Goal: Task Accomplishment & Management: Use online tool/utility

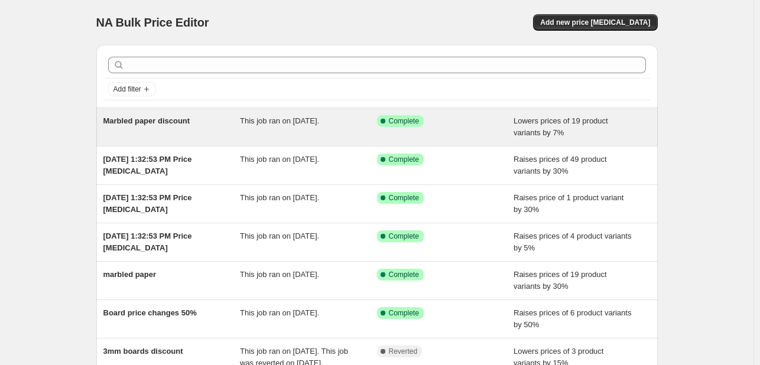
click at [586, 121] on span "Lowers prices of 19 product variants by 7%" at bounding box center [560, 126] width 94 height 21
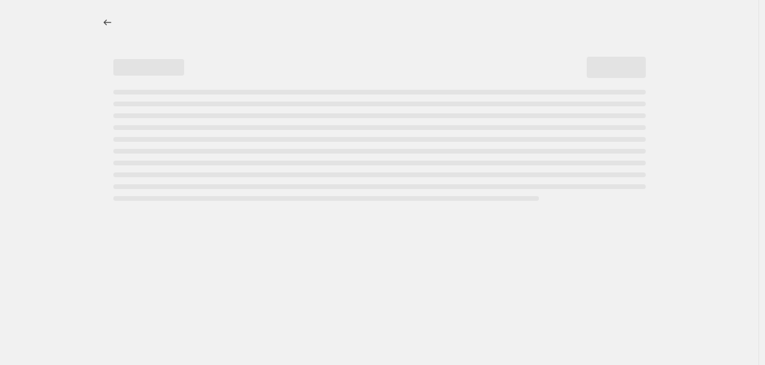
select select "percentage"
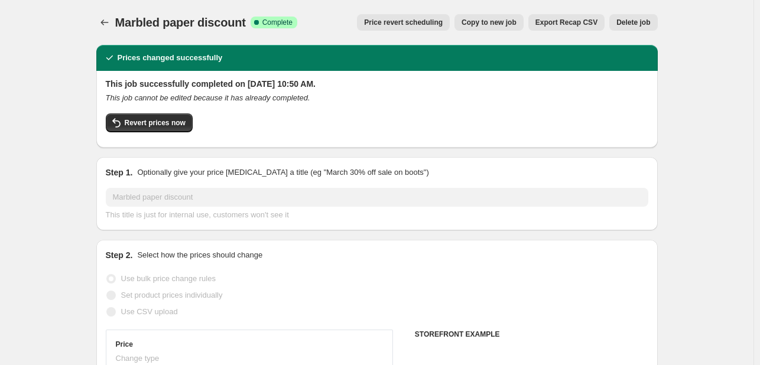
click at [586, 121] on div "Revert prices now" at bounding box center [377, 125] width 542 height 25
click at [106, 22] on icon "Price change jobs" at bounding box center [105, 23] width 12 height 12
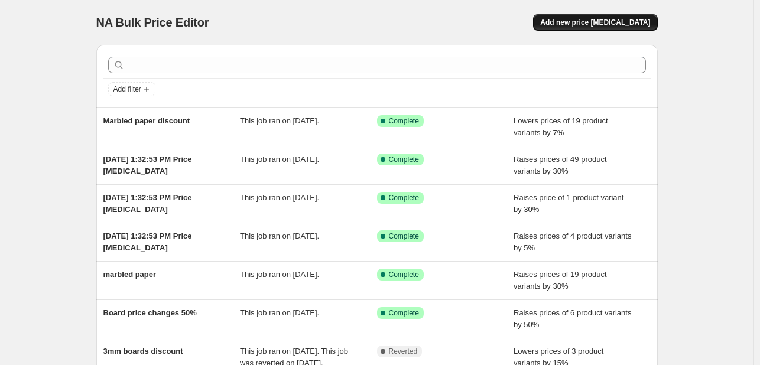
click at [604, 27] on span "Add new price change job" at bounding box center [595, 22] width 110 height 9
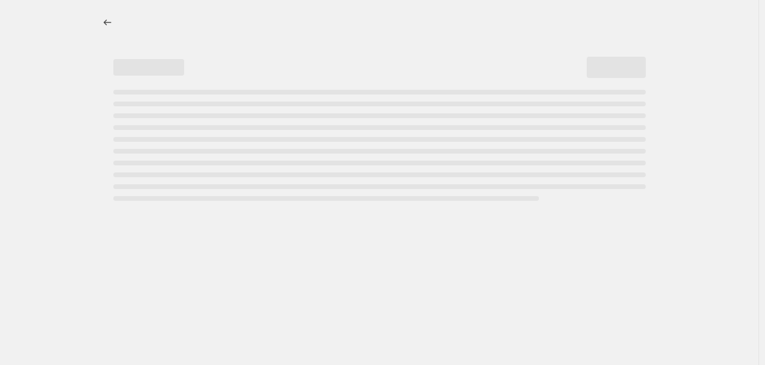
select select "percentage"
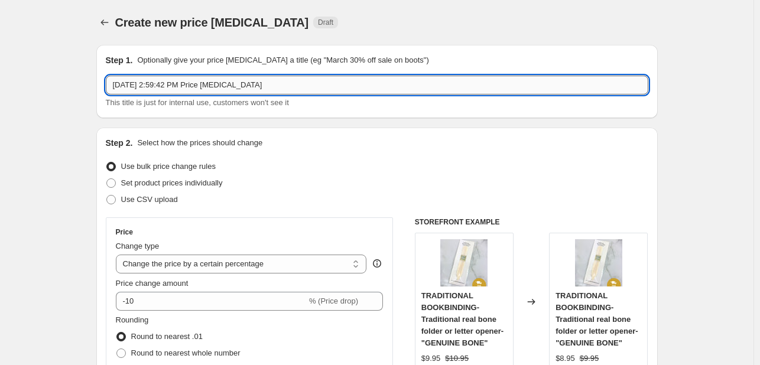
click at [307, 77] on input "Aug 21, 2025, 2:59:42 PM Price change job" at bounding box center [377, 85] width 542 height 19
type input "A"
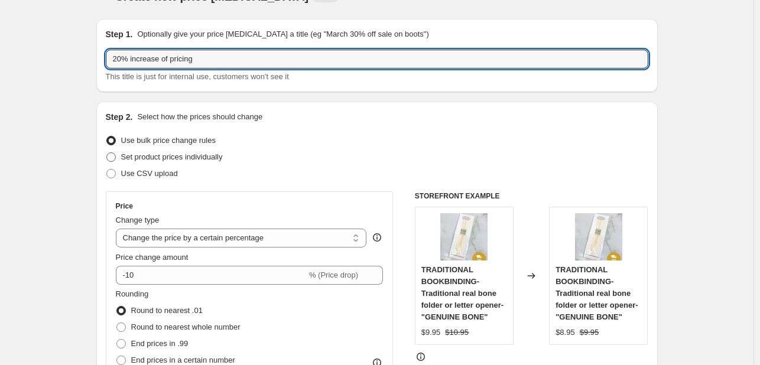
scroll to position [35, 0]
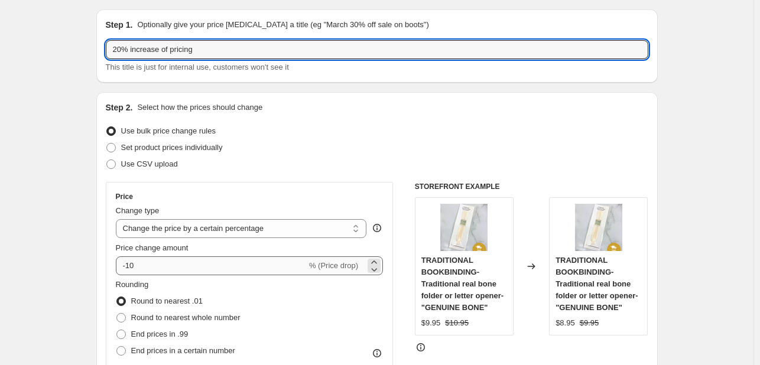
type input "20% increase of pricing"
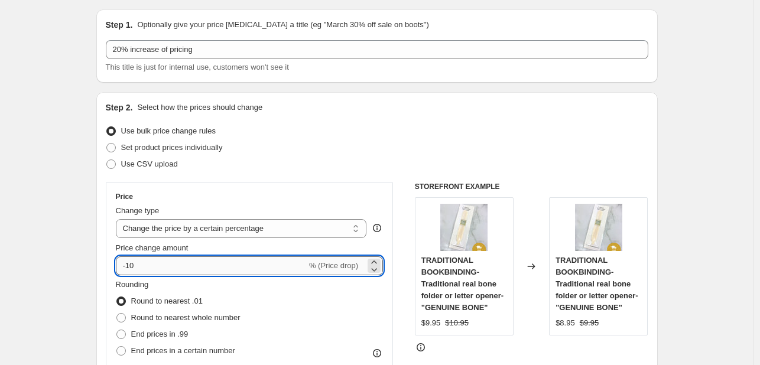
click at [203, 259] on input "-10" at bounding box center [211, 265] width 191 height 19
click at [165, 260] on input "-10" at bounding box center [211, 265] width 191 height 19
type input "-1"
type input "1"
type input "-2"
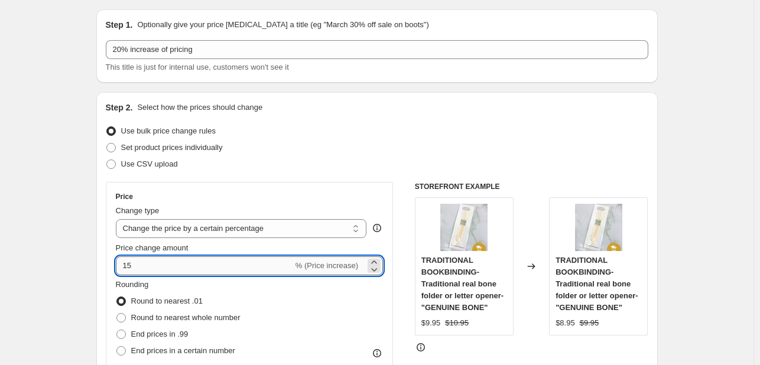
type input "1"
type input "20"
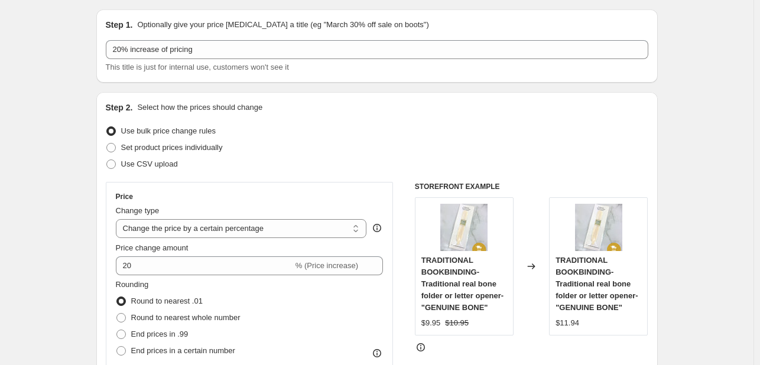
click at [380, 178] on div "Step 2. Select how the prices should change Use bulk price change rules Set pro…" at bounding box center [377, 300] width 542 height 396
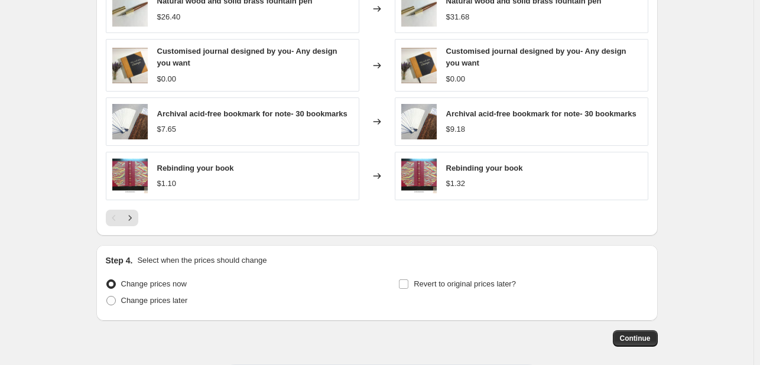
scroll to position [822, 0]
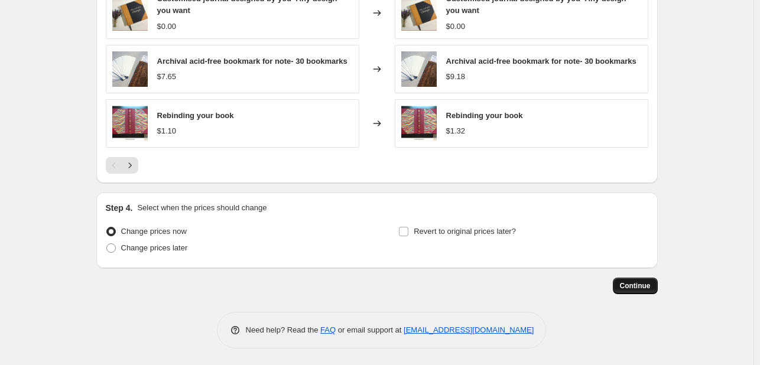
click at [630, 289] on span "Continue" at bounding box center [635, 285] width 31 height 9
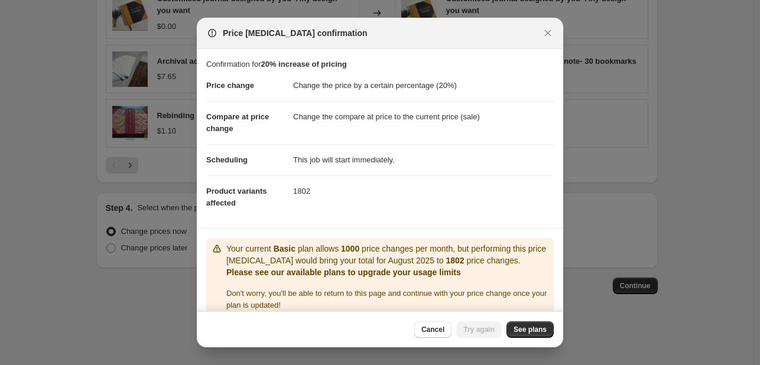
scroll to position [14, 0]
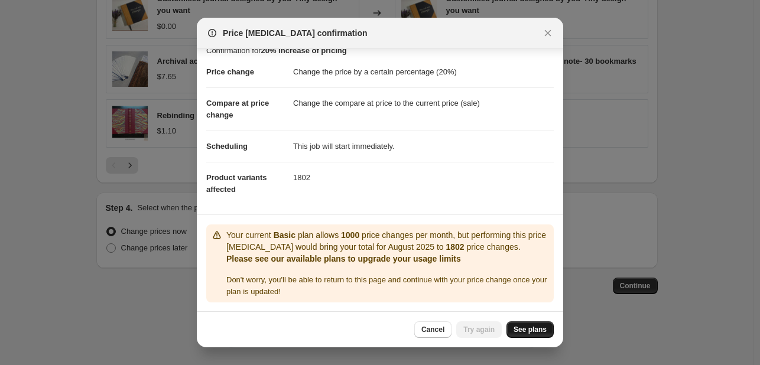
click at [522, 332] on span "See plans" at bounding box center [529, 329] width 33 height 9
click at [437, 331] on span "Cancel" at bounding box center [432, 329] width 23 height 9
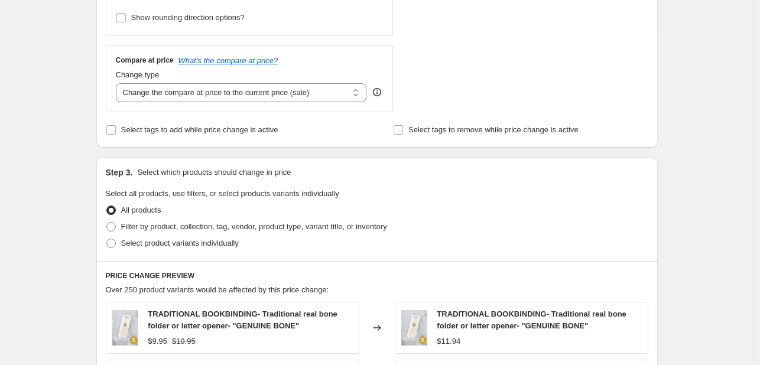
scroll to position [392, 0]
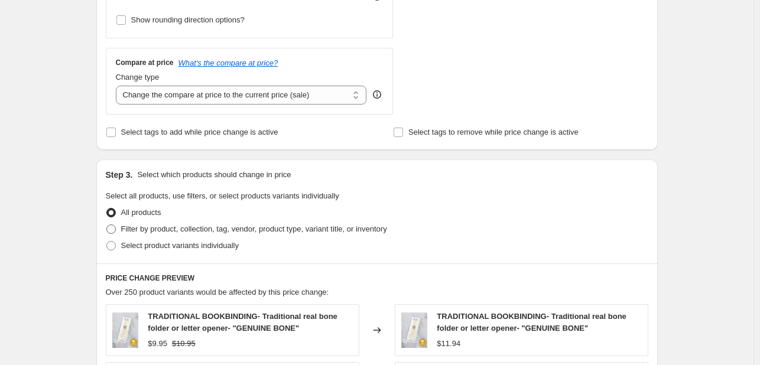
click at [113, 227] on span at bounding box center [110, 228] width 9 height 9
click at [107, 225] on input "Filter by product, collection, tag, vendor, product type, variant title, or inv…" at bounding box center [106, 224] width 1 height 1
radio input "true"
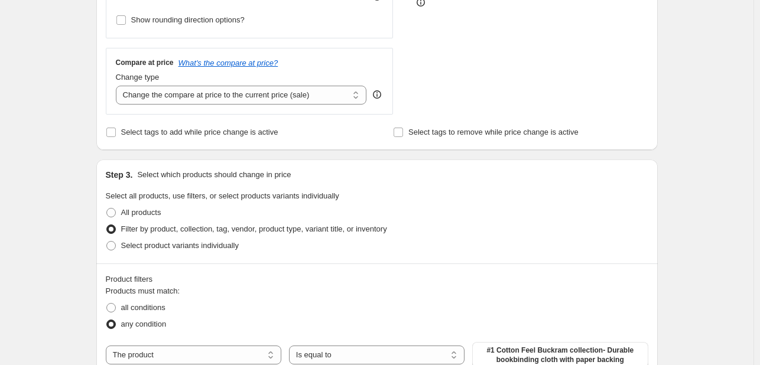
scroll to position [610, 0]
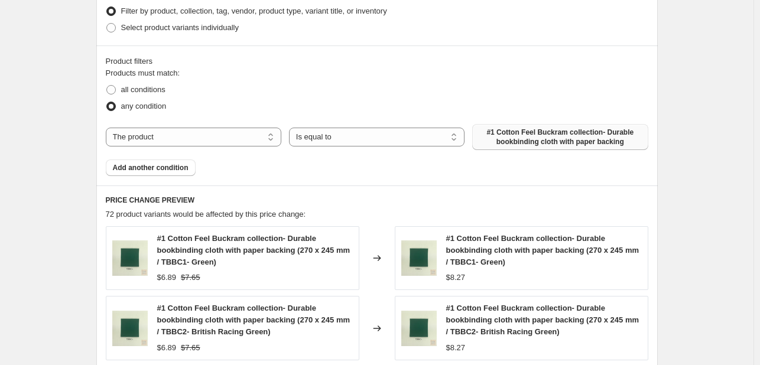
click at [509, 135] on span "#1 Cotton Feel Buckram collection- Durable bookbinding cloth with paper backing" at bounding box center [559, 137] width 161 height 19
click at [215, 150] on div "Products must match: all conditions any condition The product The product's col…" at bounding box center [377, 121] width 542 height 109
click at [208, 142] on select "The product The product's collection The product's tag The product's vendor The…" at bounding box center [193, 137] width 175 height 19
select select "collection"
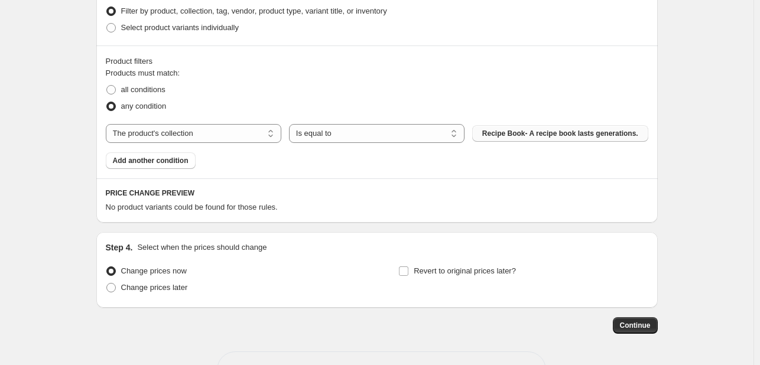
click at [514, 132] on span "Recipe Book- A recipe book lasts generations." at bounding box center [560, 133] width 156 height 9
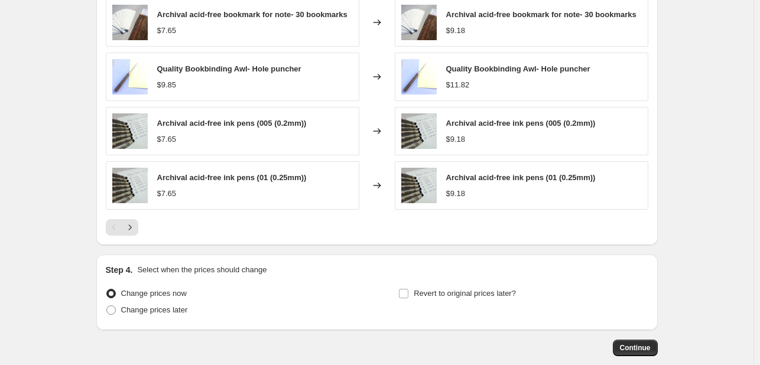
scroll to position [892, 0]
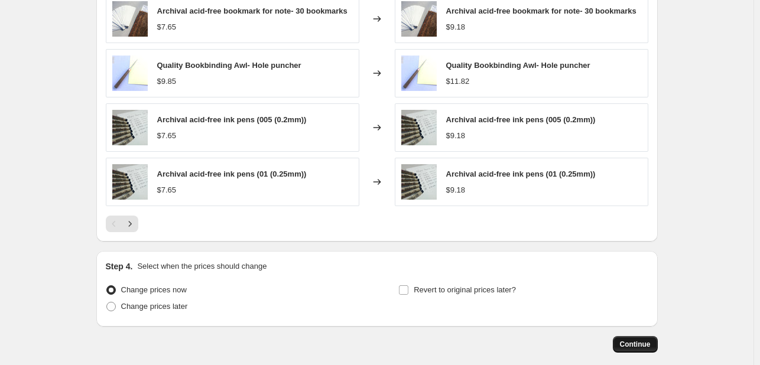
click at [637, 348] on span "Continue" at bounding box center [635, 344] width 31 height 9
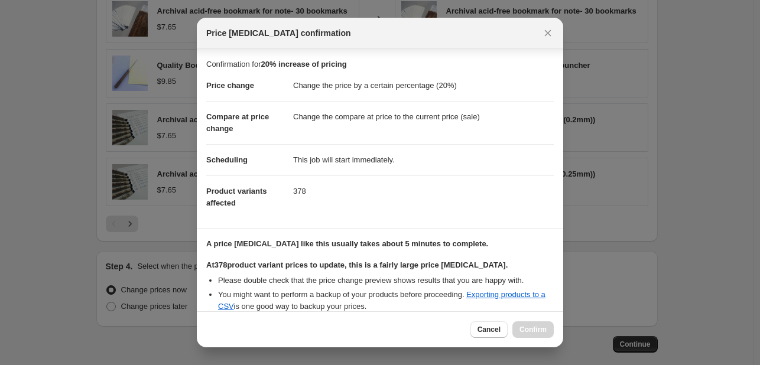
scroll to position [123, 0]
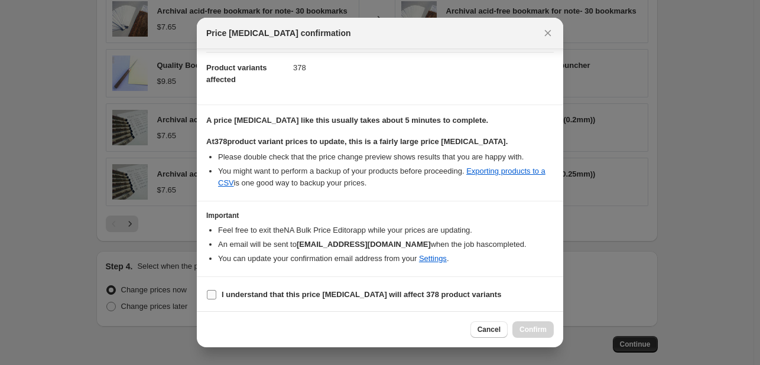
click at [269, 292] on b "I understand that this price change job will affect 378 product variants" at bounding box center [360, 294] width 279 height 9
click at [216, 292] on input "I understand that this price change job will affect 378 product variants" at bounding box center [211, 294] width 9 height 9
checkbox input "true"
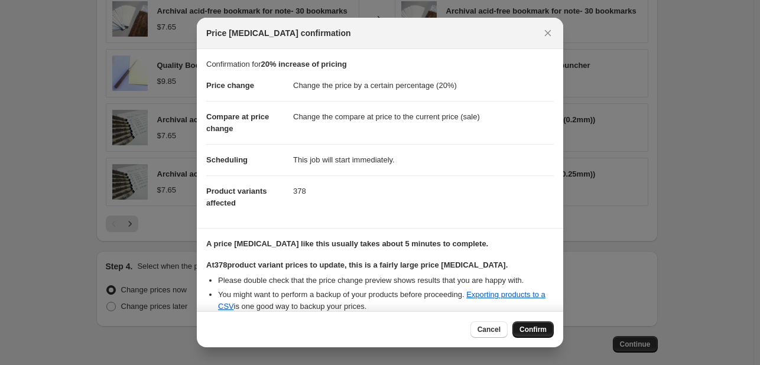
click at [536, 327] on span "Confirm" at bounding box center [532, 329] width 27 height 9
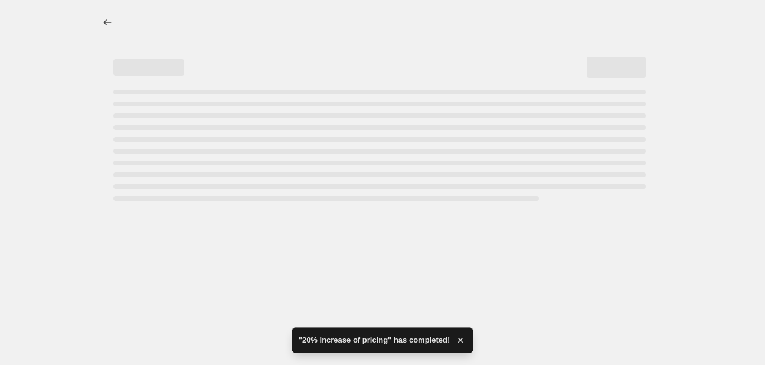
select select "percentage"
select select "collection"
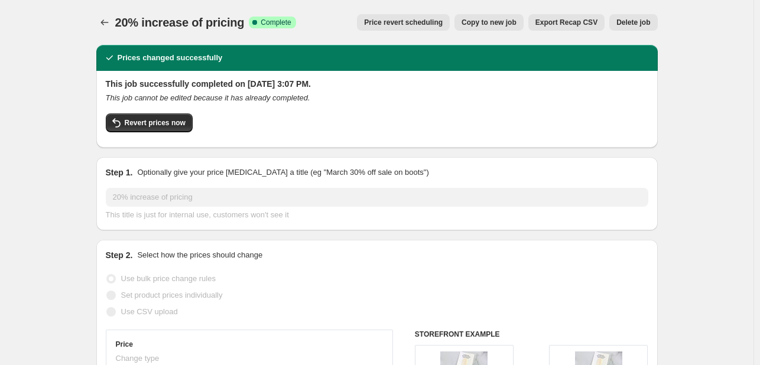
click at [510, 28] on button "Copy to new job" at bounding box center [488, 22] width 69 height 17
select select "percentage"
select select "collection"
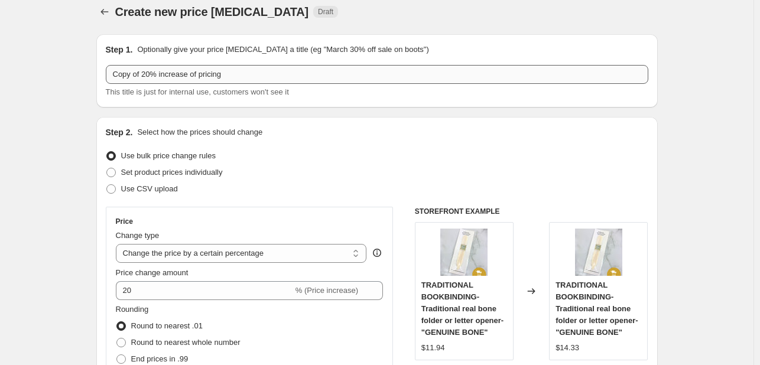
scroll to position [12, 0]
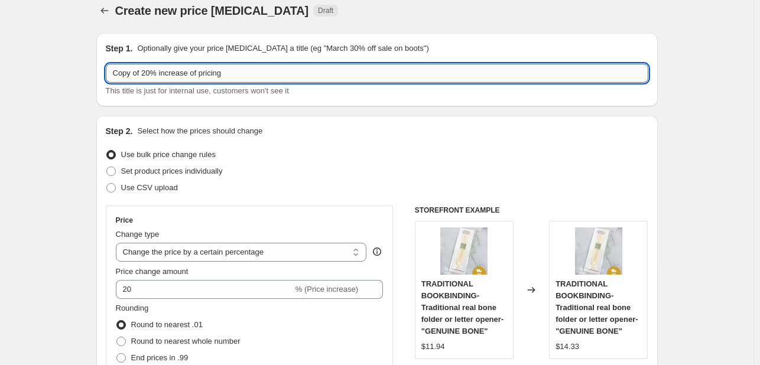
click at [283, 74] on input "Copy of 20% increase of pricing" at bounding box center [377, 73] width 542 height 19
click at [144, 74] on input "Copy of 20% increase of pricing" at bounding box center [377, 73] width 542 height 19
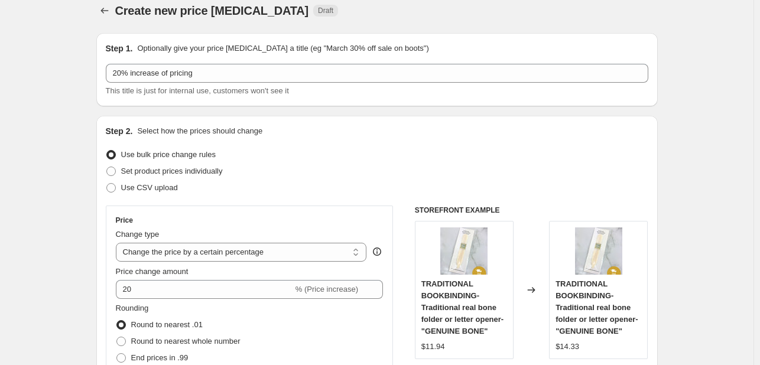
click at [216, 62] on div "Step 1. Optionally give your price change job a title (eg "March 30% off sale o…" at bounding box center [377, 70] width 542 height 54
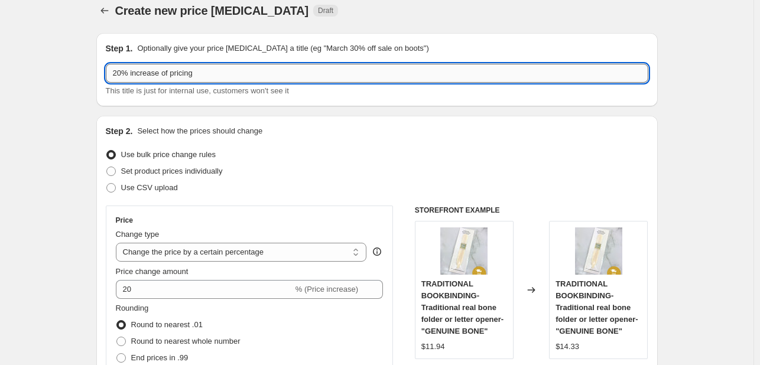
click at [211, 74] on input "20% increase of pricing" at bounding box center [377, 73] width 542 height 19
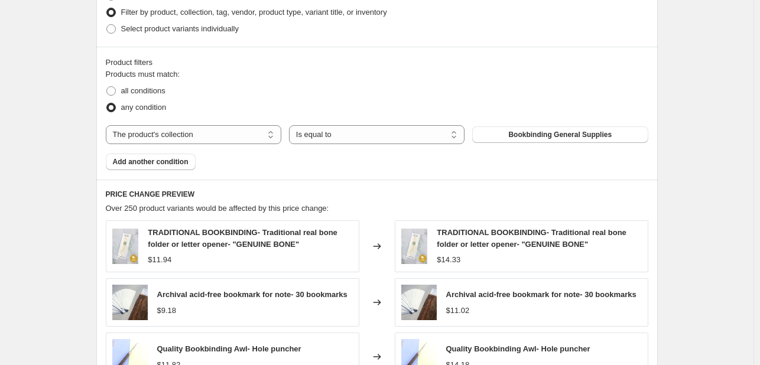
scroll to position [609, 0]
click at [215, 139] on select "The product The product's collection The product's tag The product's vendor The…" at bounding box center [193, 134] width 175 height 19
click at [108, 125] on select "The product The product's collection The product's tag The product's vendor The…" at bounding box center [193, 134] width 175 height 19
click at [535, 135] on span "Bookbinding General Supplies" at bounding box center [559, 133] width 103 height 9
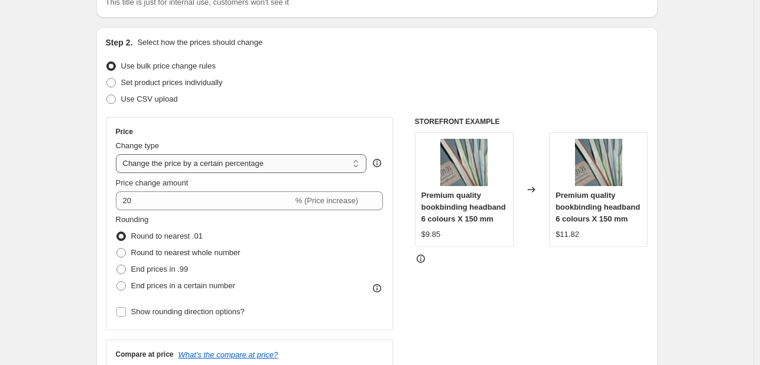
scroll to position [0, 0]
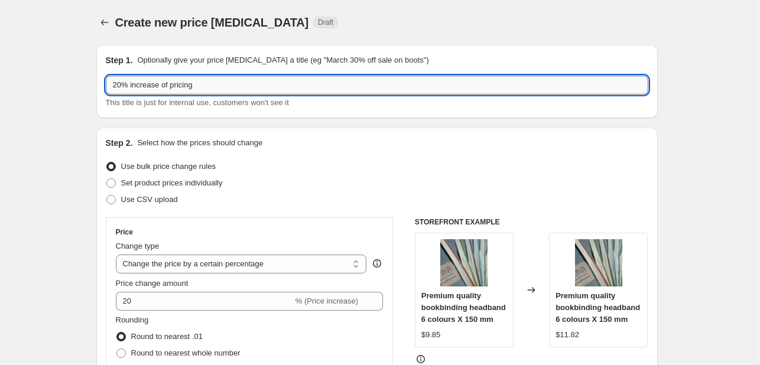
click at [296, 86] on input "20% increase of pricing" at bounding box center [377, 85] width 542 height 19
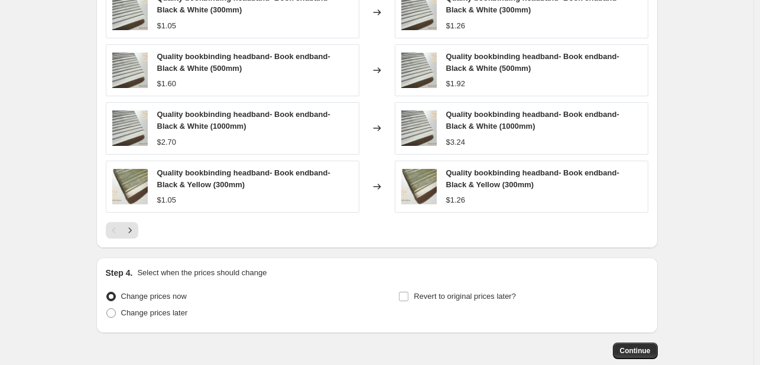
scroll to position [966, 0]
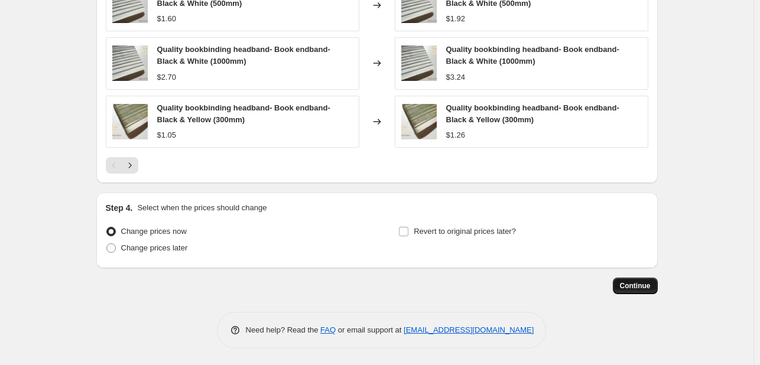
type input "20% increase of pricing- Bookbinding endbands"
click at [645, 288] on span "Continue" at bounding box center [635, 285] width 31 height 9
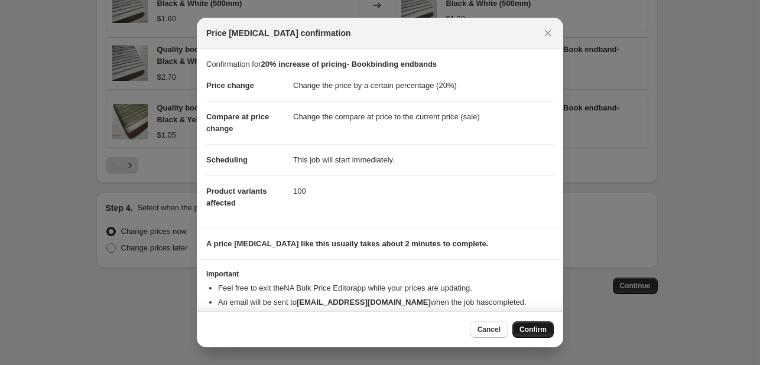
click at [524, 326] on span "Confirm" at bounding box center [532, 329] width 27 height 9
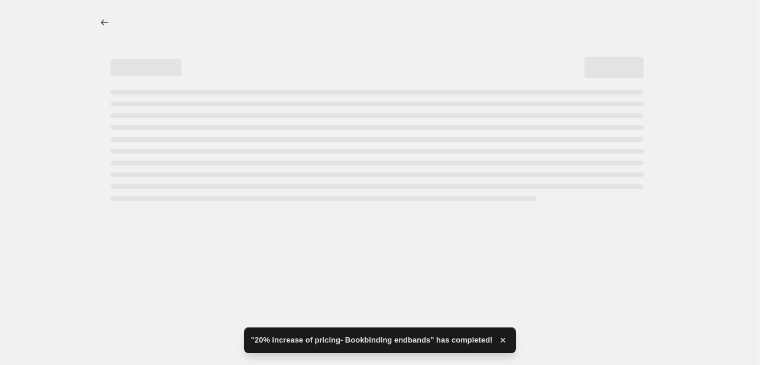
select select "percentage"
select select "collection"
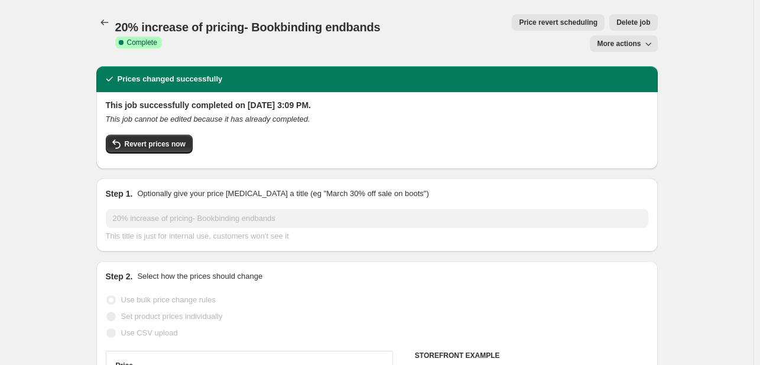
click at [612, 39] on span "More actions" at bounding box center [619, 43] width 44 height 9
click at [612, 43] on span "Copy to new job" at bounding box center [628, 47] width 55 height 9
select select "percentage"
select select "collection"
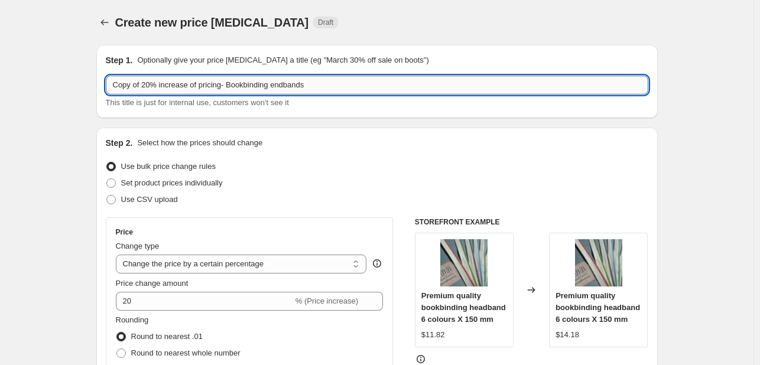
click at [144, 88] on input "Copy of 20% increase of pricing- Bookbinding endbands" at bounding box center [377, 85] width 542 height 19
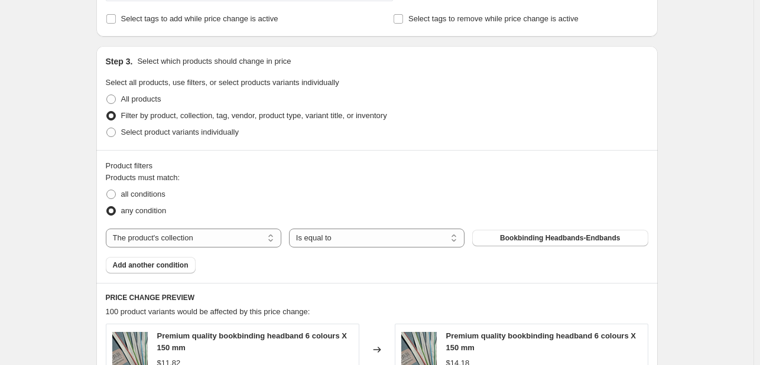
scroll to position [507, 0]
click at [527, 231] on button "Bookbinding Headbands-Endbands" at bounding box center [559, 237] width 175 height 17
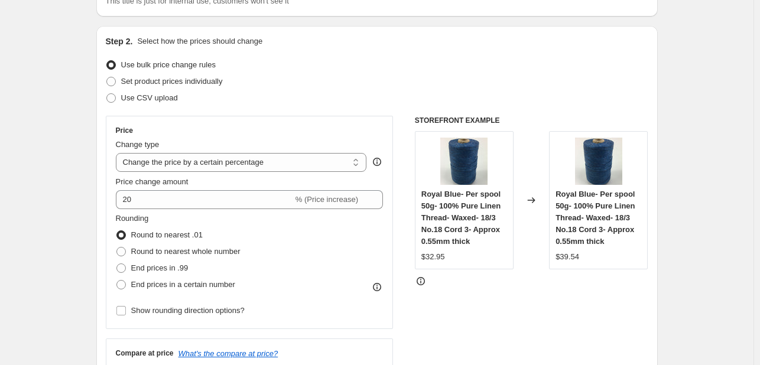
scroll to position [0, 0]
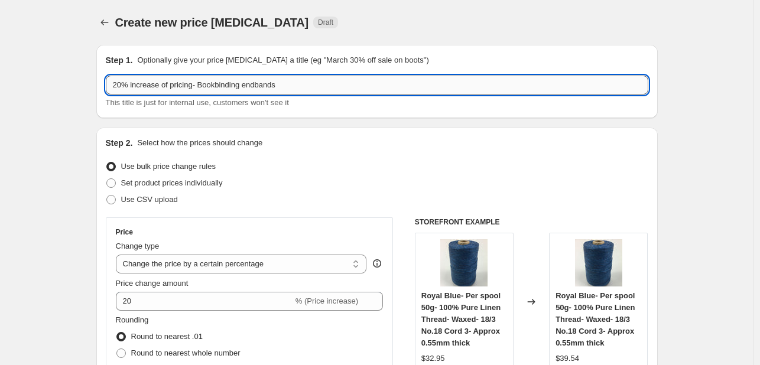
click at [316, 94] on input "20% increase of pricing- Bookbinding endbands" at bounding box center [377, 85] width 542 height 19
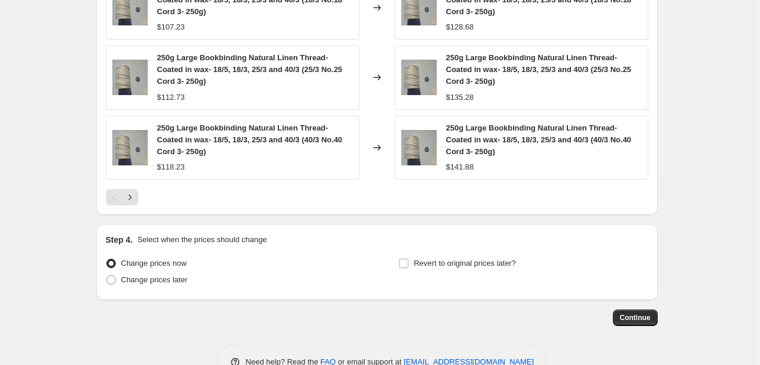
scroll to position [1013, 0]
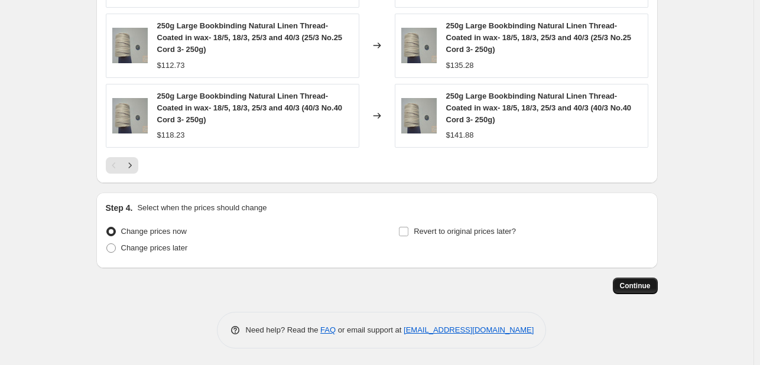
type input "20% increase of pricing- Bookbinding spools"
click at [634, 284] on span "Continue" at bounding box center [635, 285] width 31 height 9
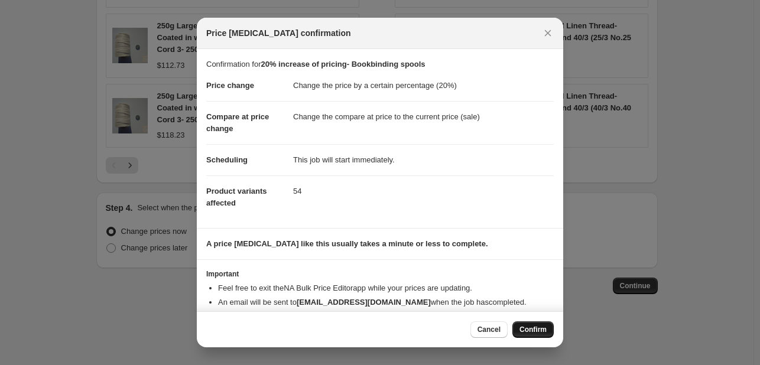
click at [521, 322] on button "Confirm" at bounding box center [532, 329] width 41 height 17
click at [521, 322] on div "Cancel Loading Confirm" at bounding box center [511, 329] width 83 height 17
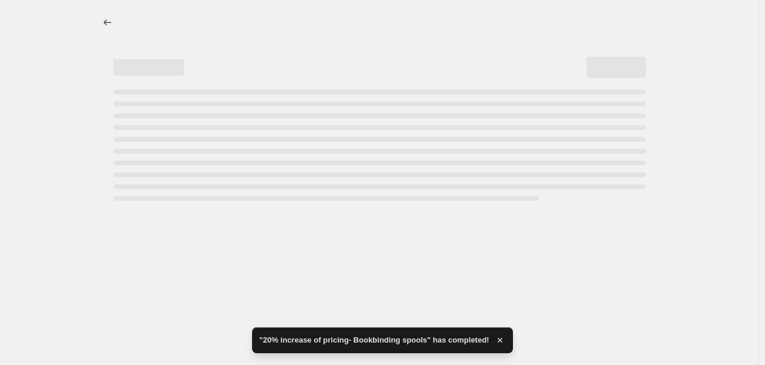
select select "percentage"
select select "collection"
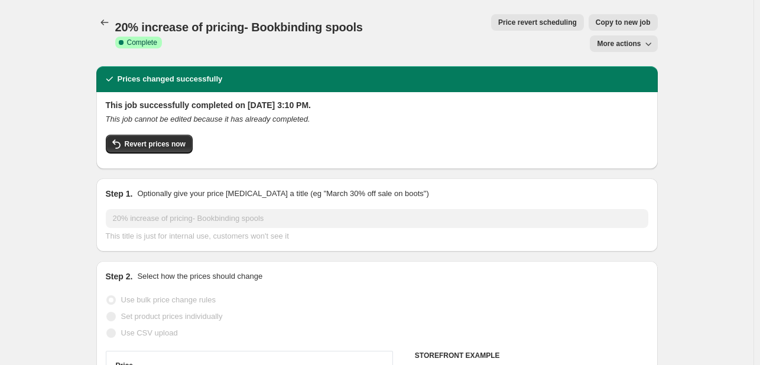
click at [595, 25] on span "Copy to new job" at bounding box center [622, 22] width 55 height 9
select select "percentage"
select select "collection"
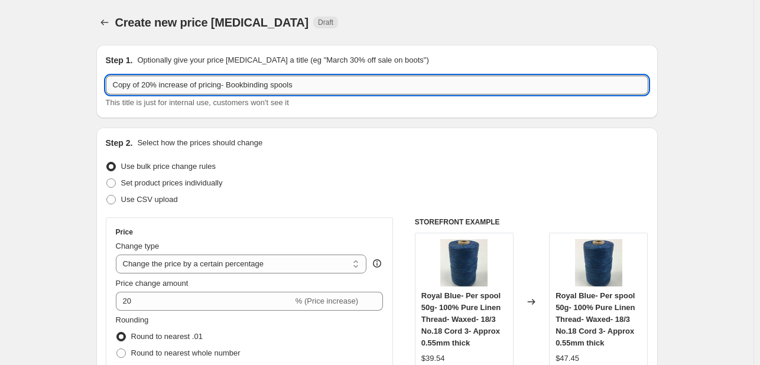
click at [144, 86] on input "Copy of 20% increase of pricing- Bookbinding spools" at bounding box center [377, 85] width 542 height 19
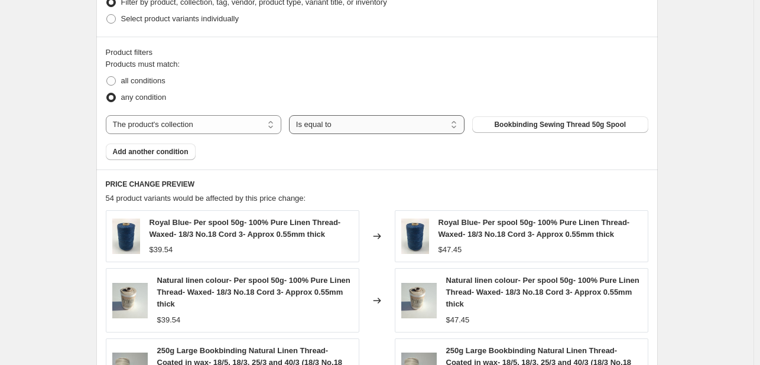
scroll to position [620, 0]
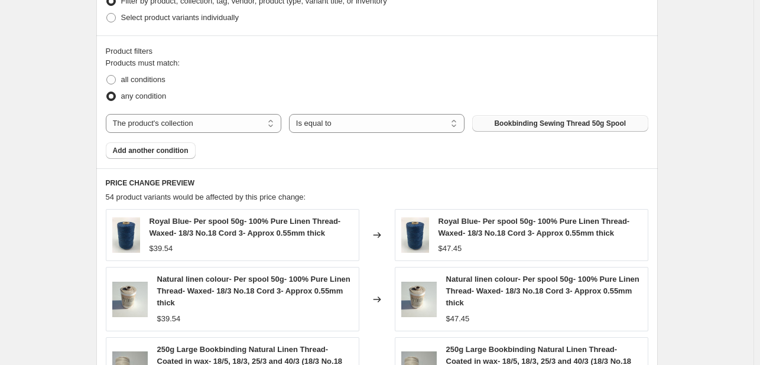
type input "20% increase of pricing- Bookbinding spools"
click at [516, 128] on button "Bookbinding Sewing Thread 50g Spool" at bounding box center [559, 123] width 175 height 17
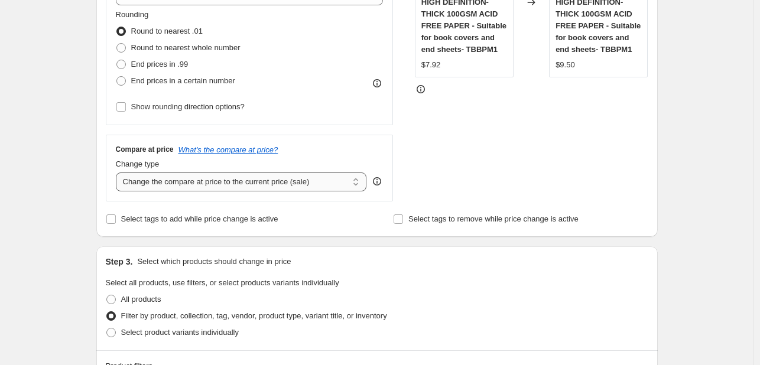
scroll to position [234, 0]
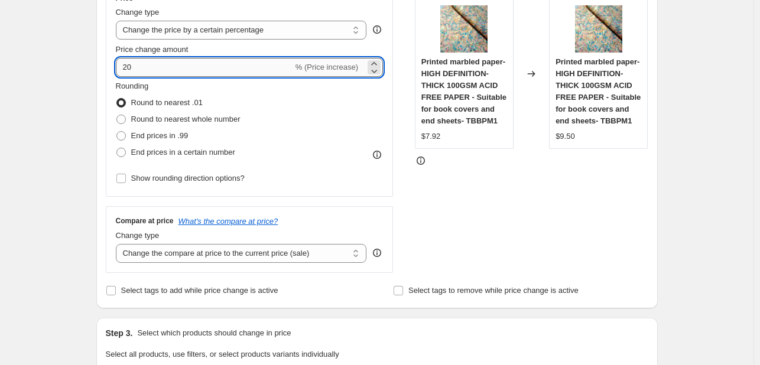
click at [131, 66] on input "20" at bounding box center [204, 67] width 177 height 19
click at [139, 67] on input "20" at bounding box center [204, 67] width 177 height 19
type input "2"
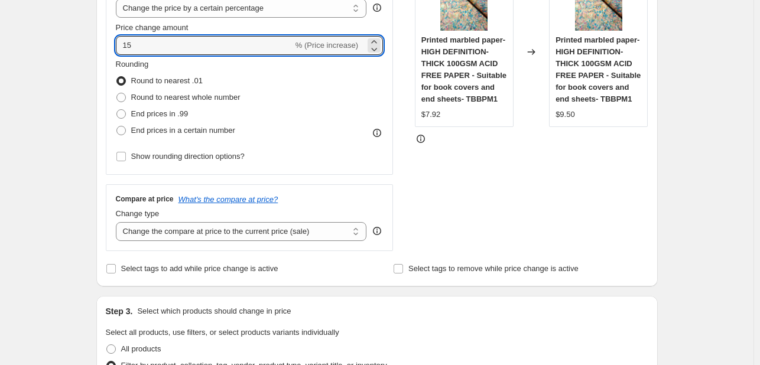
scroll to position [247, 0]
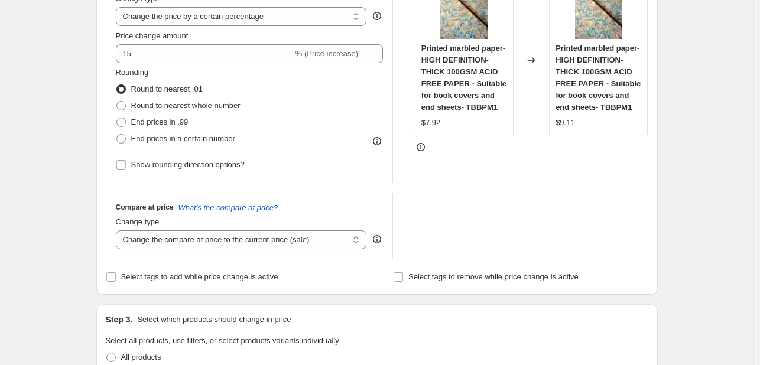
click at [454, 214] on div "STOREFRONT EXAMPLE Printed marbled paper- HIGH DEFINITION- THICK 100GSM ACID FR…" at bounding box center [531, 114] width 233 height 289
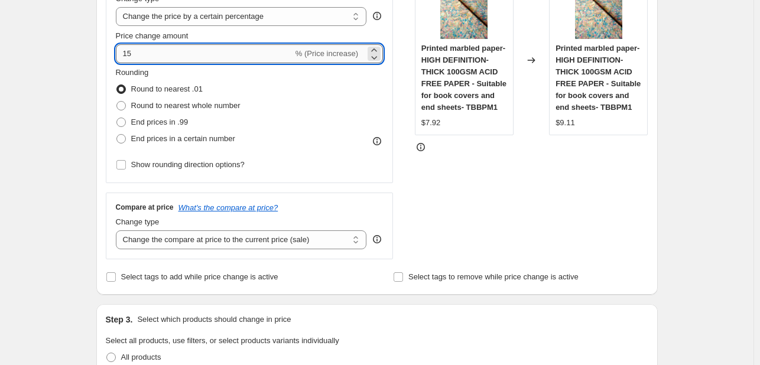
click at [211, 61] on input "15" at bounding box center [204, 53] width 177 height 19
type input "10"
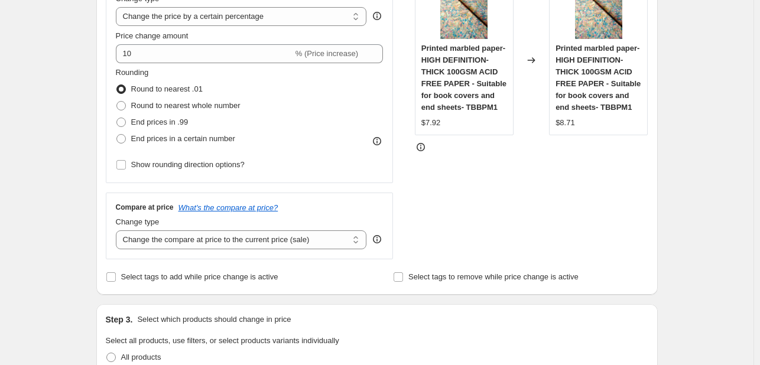
click at [393, 199] on div "Compare at price What's the compare at price? Change type Change the compare at…" at bounding box center [250, 226] width 288 height 66
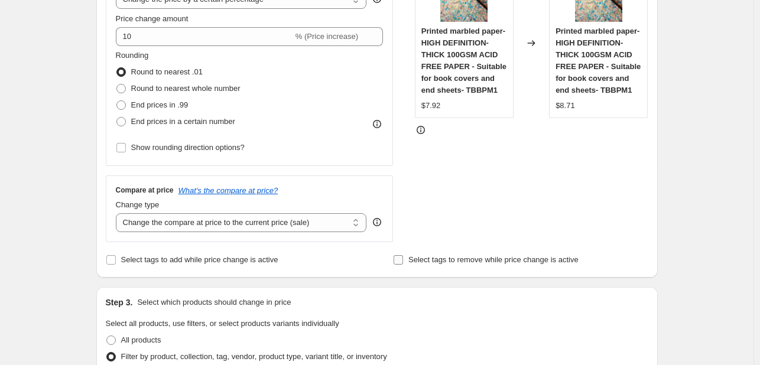
scroll to position [213, 0]
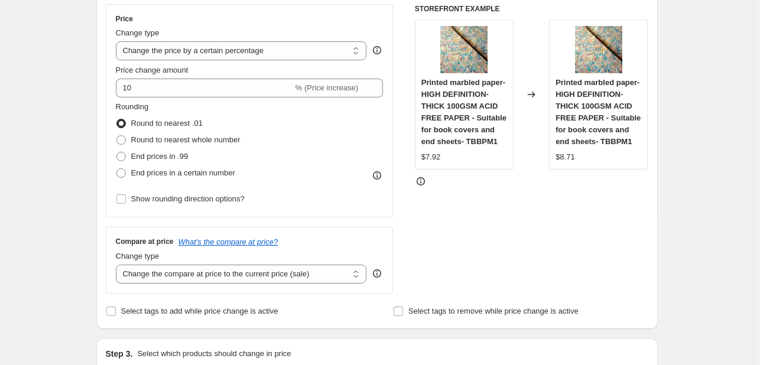
click at [283, 32] on div "Change type" at bounding box center [241, 33] width 251 height 12
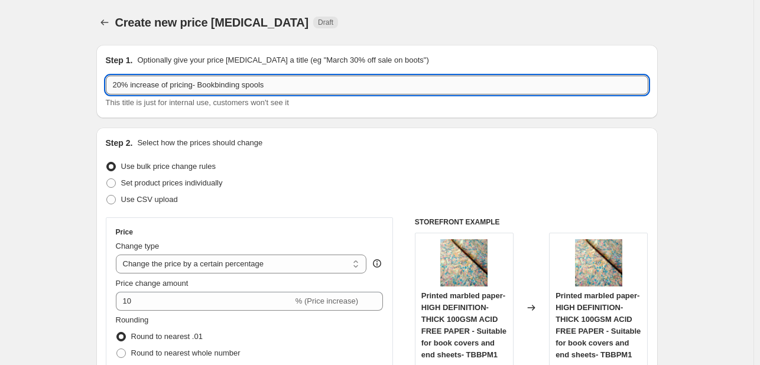
click at [279, 79] on input "20% increase of pricing- Bookbinding spools" at bounding box center [377, 85] width 542 height 19
click at [120, 83] on input "20% increase of pricing- marbled paper" at bounding box center [377, 85] width 542 height 19
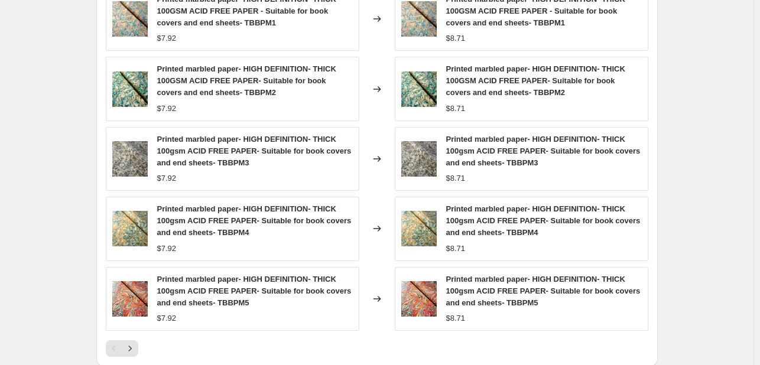
scroll to position [1032, 0]
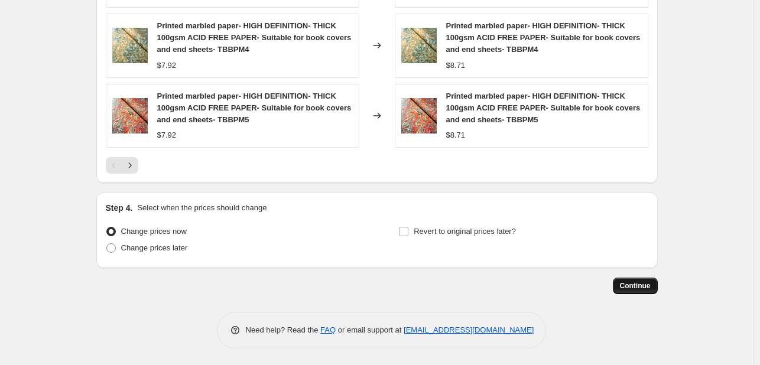
type input "10% increase of pricing- marbled paper"
click at [622, 281] on button "Continue" at bounding box center [634, 286] width 45 height 17
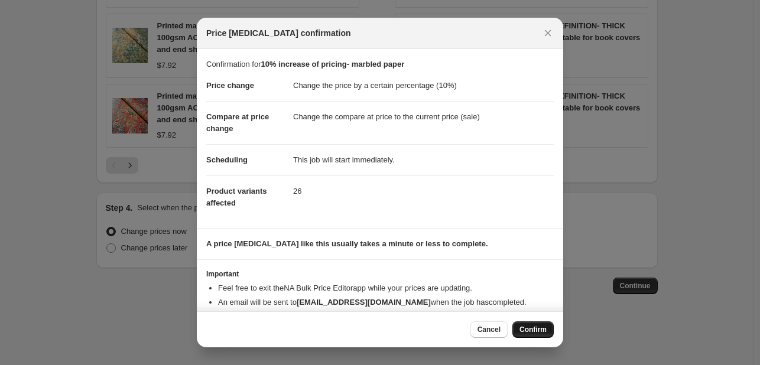
click at [534, 328] on span "Confirm" at bounding box center [532, 329] width 27 height 9
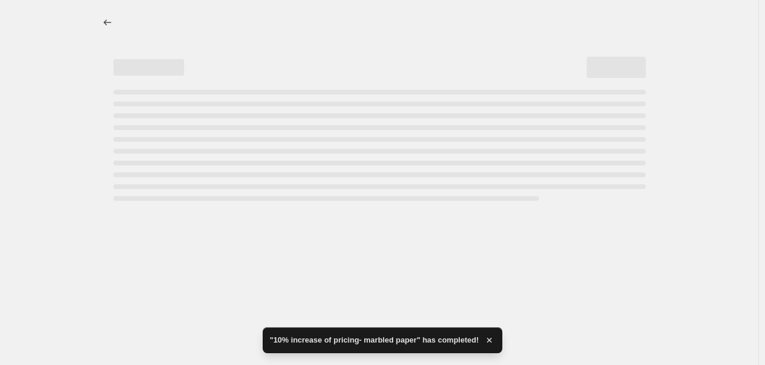
select select "percentage"
select select "collection"
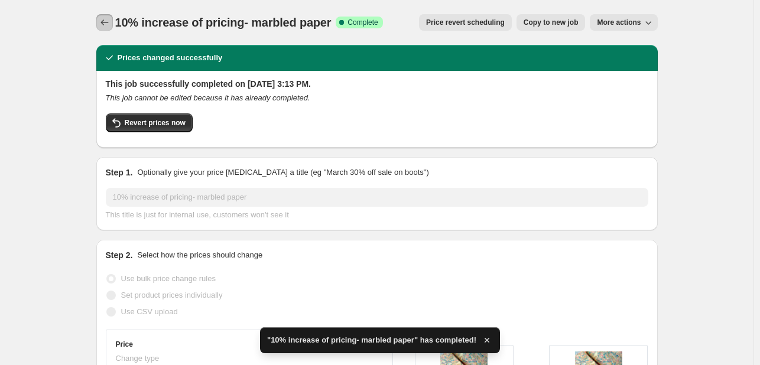
click at [102, 17] on button "Price change jobs" at bounding box center [104, 22] width 17 height 17
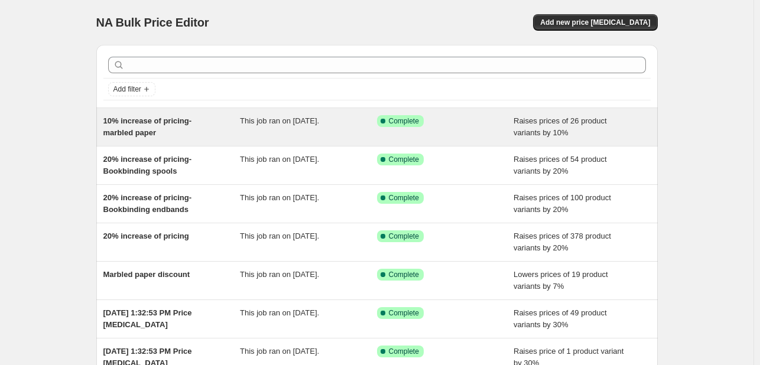
click at [479, 120] on div "Success Complete Complete" at bounding box center [436, 121] width 119 height 12
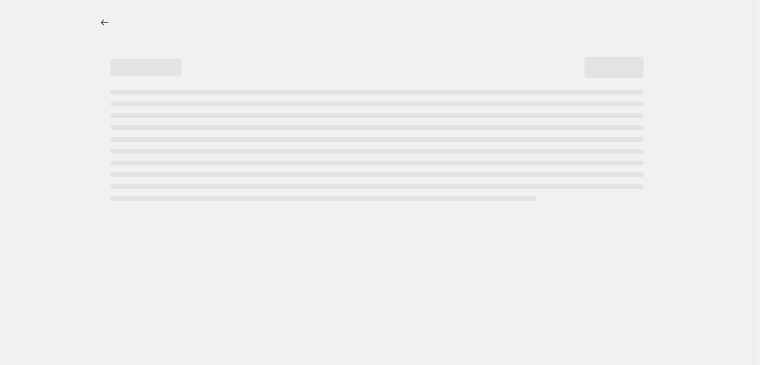
select select "percentage"
select select "collection"
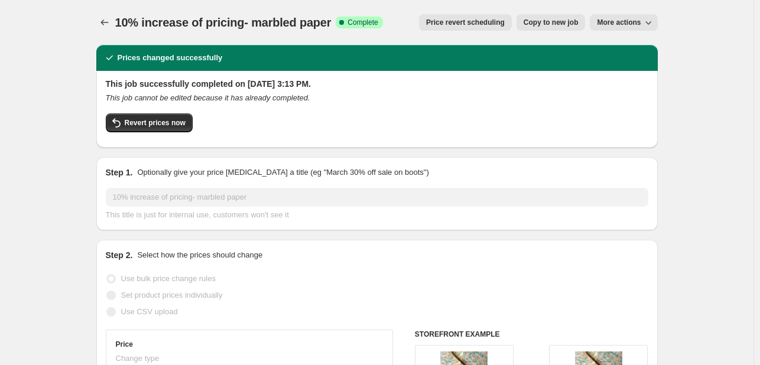
click at [575, 19] on span "Copy to new job" at bounding box center [550, 22] width 55 height 9
select select "percentage"
select select "collection"
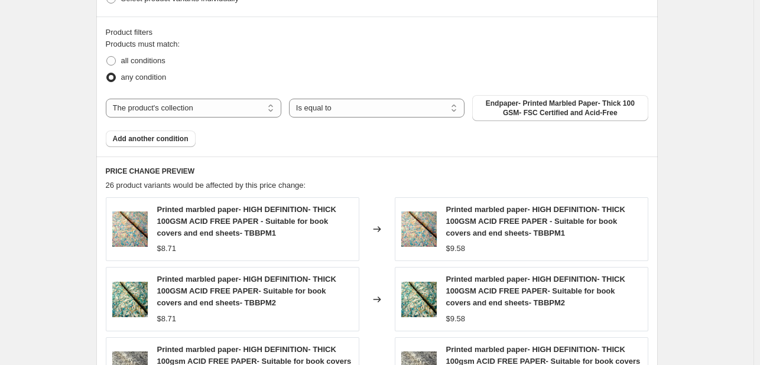
scroll to position [640, 0]
click at [488, 116] on span "Endpaper- Printed Marbled Paper- Thick 100 GSM- FSC Certified and Acid-Free" at bounding box center [559, 107] width 161 height 19
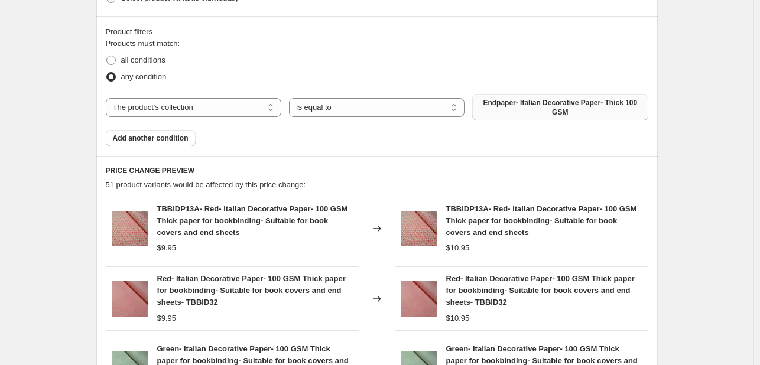
click at [489, 116] on span "Endpaper- Italian Decorative Paper- Thick 100 GSM" at bounding box center [559, 107] width 161 height 19
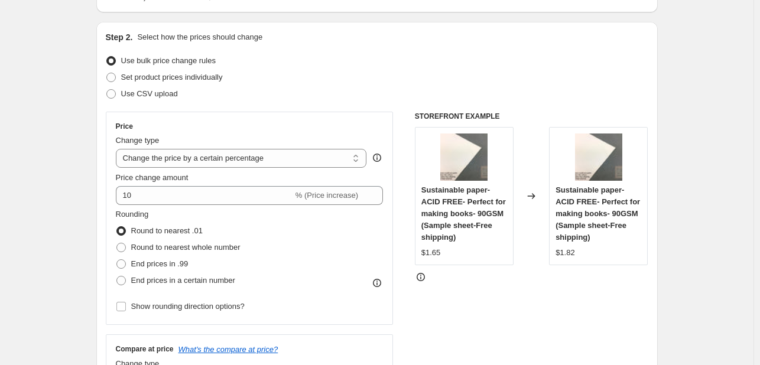
scroll to position [106, 0]
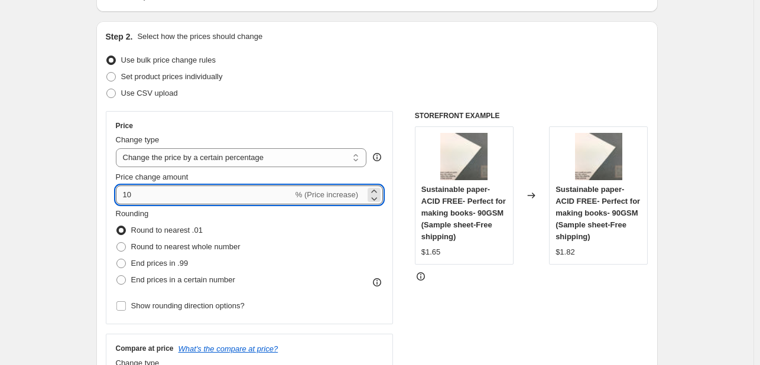
click at [129, 193] on input "10" at bounding box center [204, 194] width 177 height 19
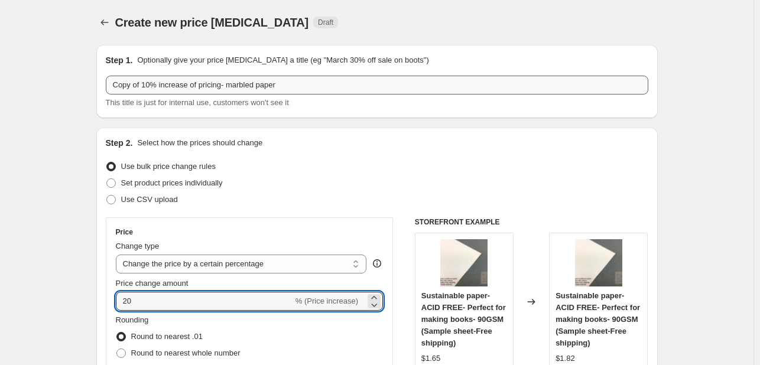
type input "20"
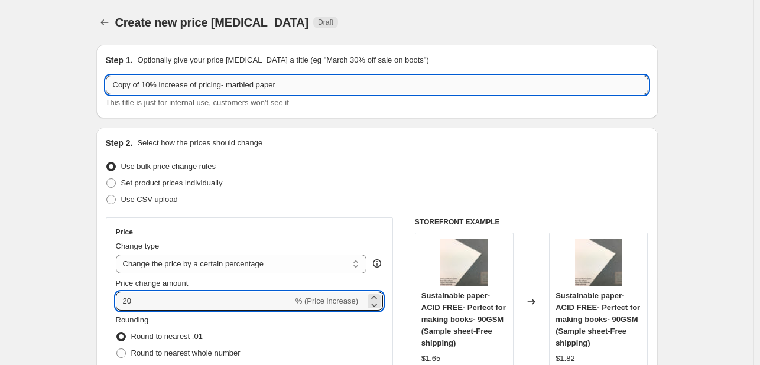
click at [148, 86] on input "Copy of 10% increase of pricing- marbled paper" at bounding box center [377, 85] width 542 height 19
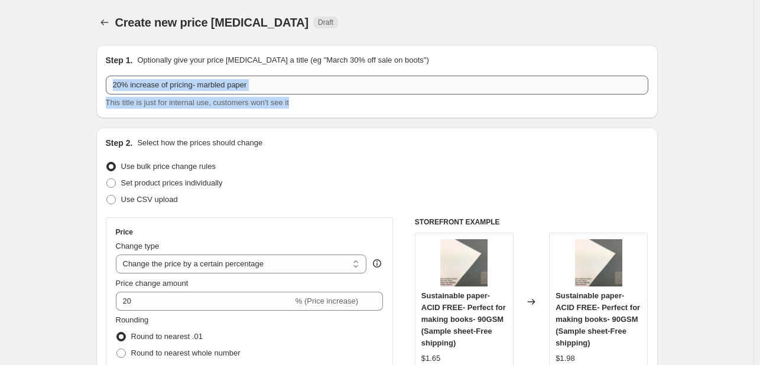
drag, startPoint x: 309, startPoint y: 97, endPoint x: 308, endPoint y: 87, distance: 10.1
click at [308, 87] on div "20% increase of pricing- marbled paper This title is just for internal use, cus…" at bounding box center [377, 92] width 542 height 33
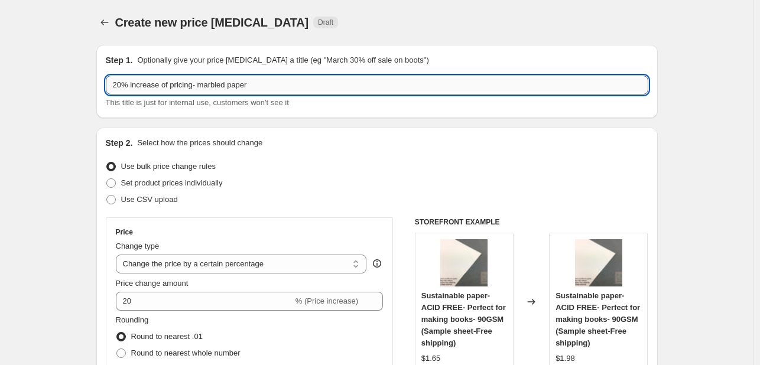
click at [308, 87] on input "20% increase of pricing- marbled paper" at bounding box center [377, 85] width 542 height 19
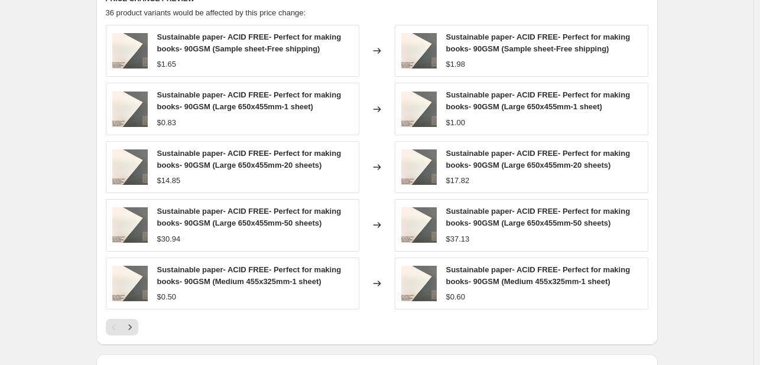
scroll to position [966, 0]
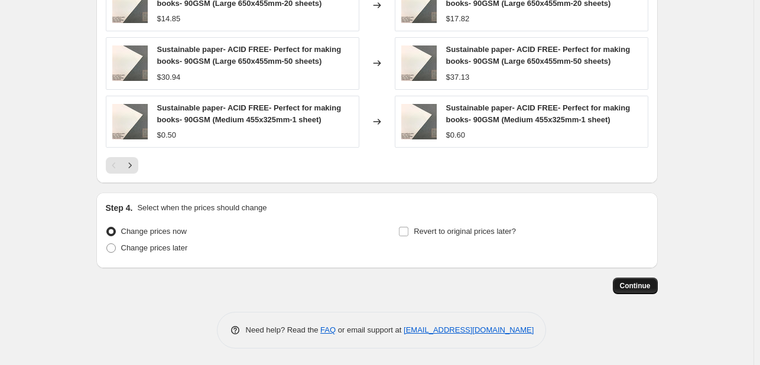
type input "20% increase of pricing- plain paper"
click at [629, 282] on span "Continue" at bounding box center [635, 285] width 31 height 9
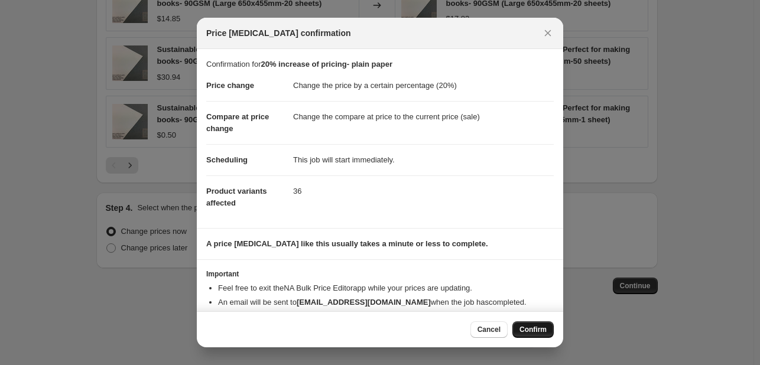
click at [543, 336] on button "Confirm" at bounding box center [532, 329] width 41 height 17
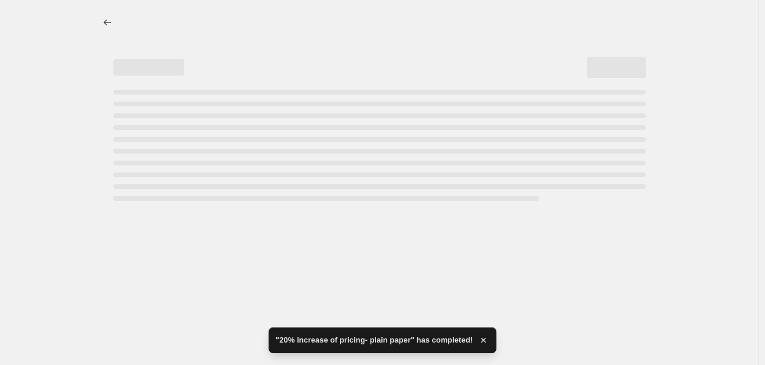
select select "percentage"
select select "collection"
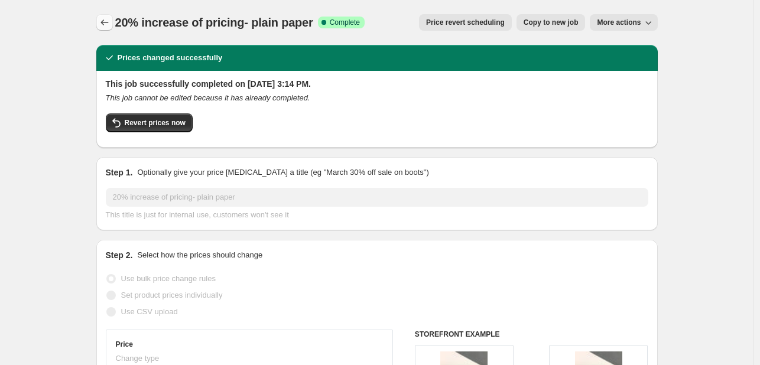
click at [110, 27] on icon "Price change jobs" at bounding box center [105, 23] width 12 height 12
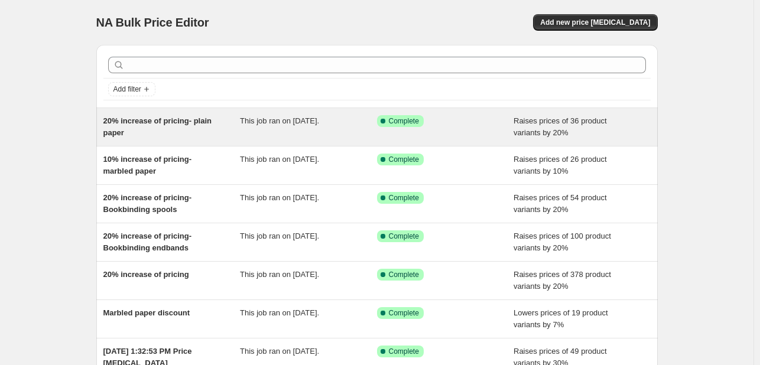
click at [423, 120] on span "Success Complete Complete" at bounding box center [400, 121] width 47 height 12
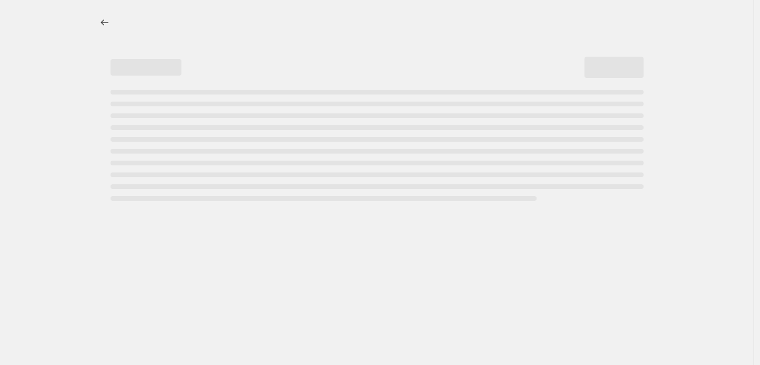
select select "percentage"
select select "collection"
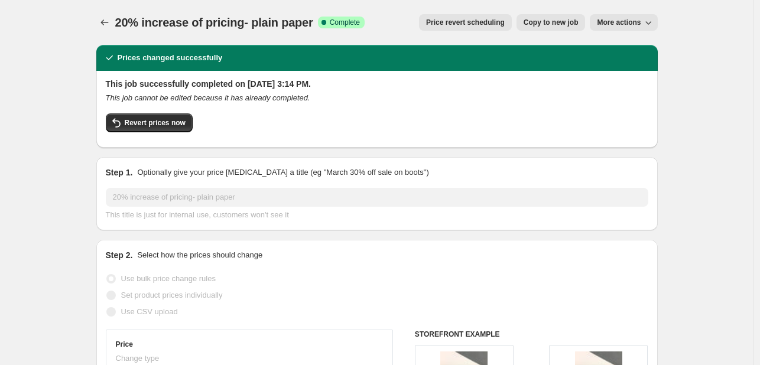
click at [617, 29] on button "More actions" at bounding box center [622, 22] width 67 height 17
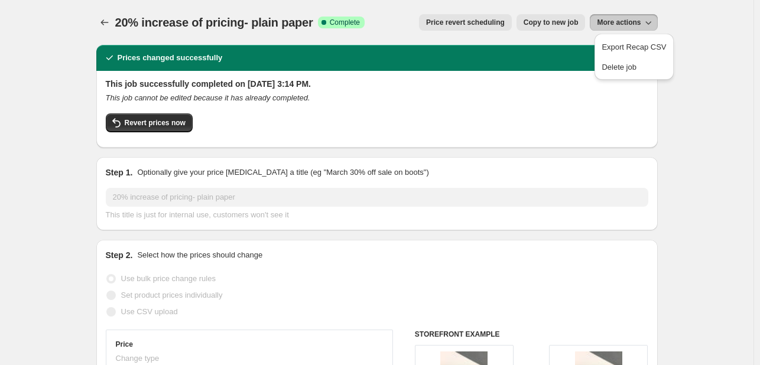
click at [543, 29] on button "Copy to new job" at bounding box center [550, 22] width 69 height 17
select select "percentage"
select select "collection"
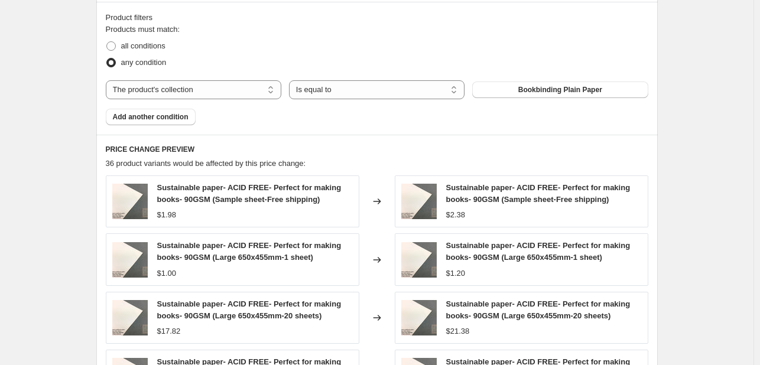
scroll to position [665, 0]
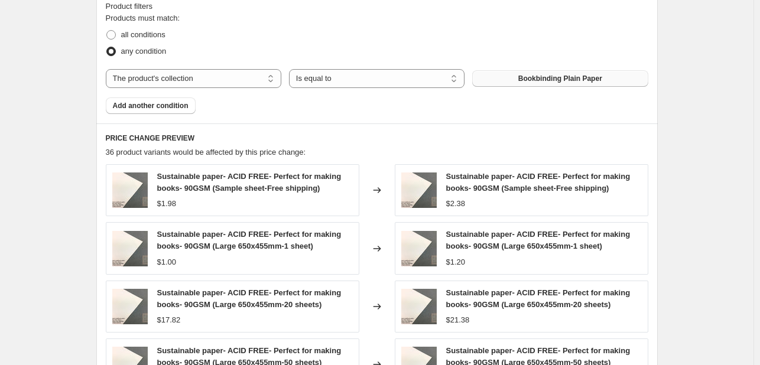
drag, startPoint x: 517, startPoint y: 88, endPoint x: 515, endPoint y: 74, distance: 13.7
click at [515, 74] on div "Products must match: all conditions any condition The product The product's col…" at bounding box center [377, 63] width 542 height 102
click at [515, 74] on button "Bookbinding Plain Paper" at bounding box center [559, 78] width 175 height 17
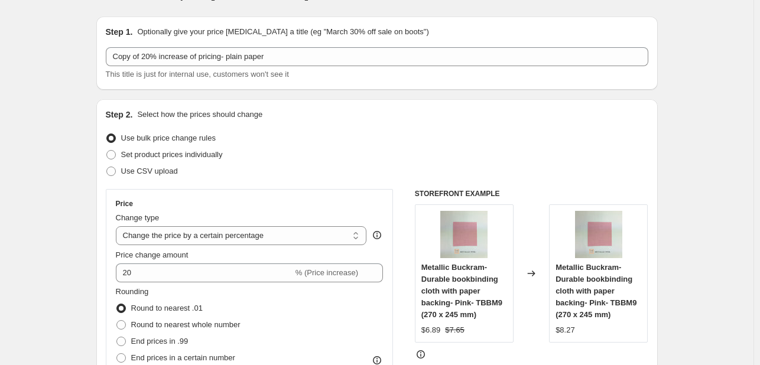
scroll to position [0, 0]
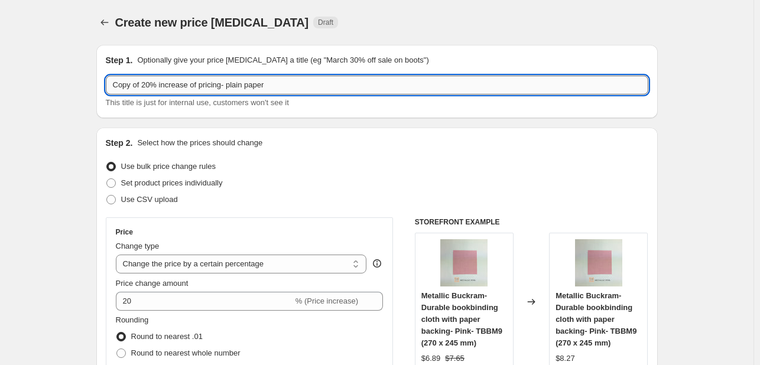
click at [142, 87] on input "Copy of 20% increase of pricing- plain paper" at bounding box center [377, 85] width 542 height 19
click at [260, 86] on input "20% increase of pricing- plain paper" at bounding box center [377, 85] width 542 height 19
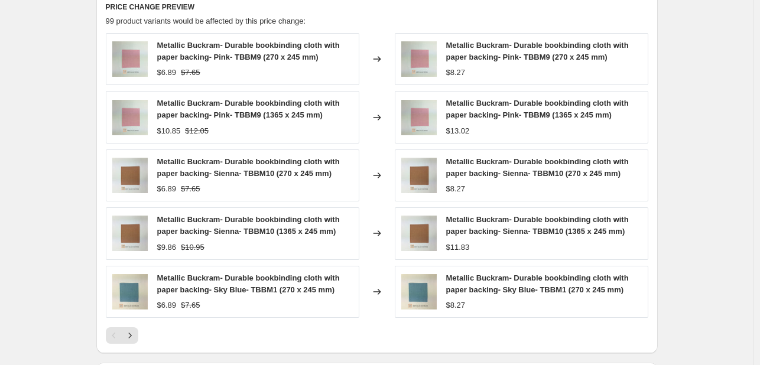
scroll to position [812, 0]
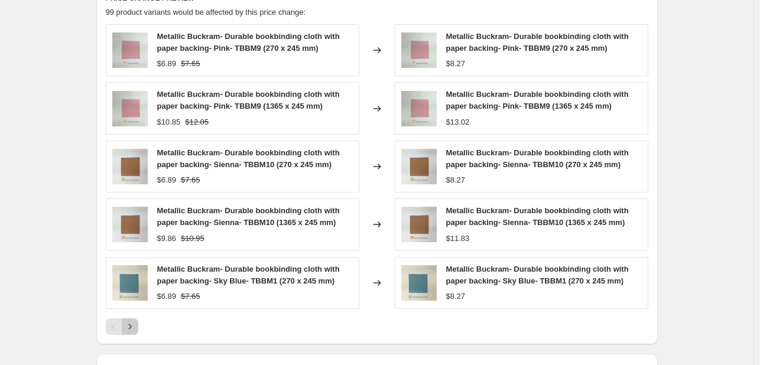
click at [134, 327] on icon "Next" at bounding box center [130, 327] width 12 height 12
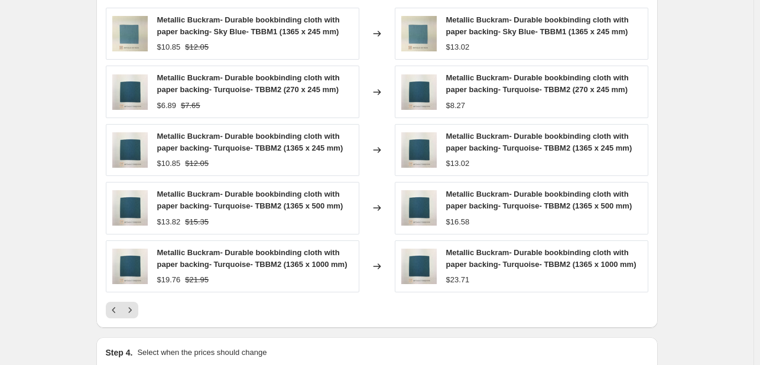
scroll to position [973, 0]
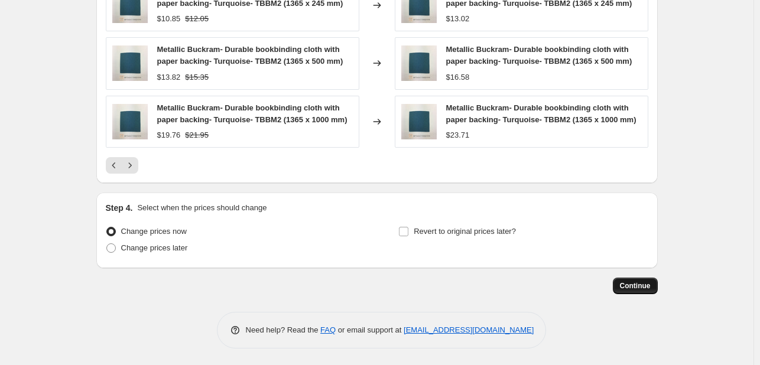
click at [643, 283] on span "Continue" at bounding box center [635, 285] width 31 height 9
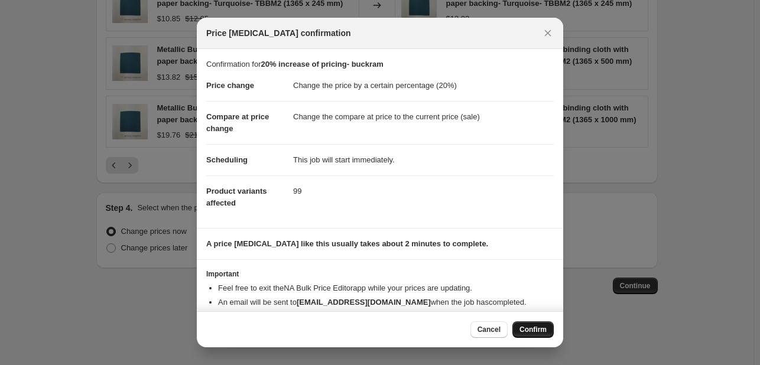
click at [531, 324] on button "Confirm" at bounding box center [532, 329] width 41 height 17
type input "20% increase of pricing- buckram"
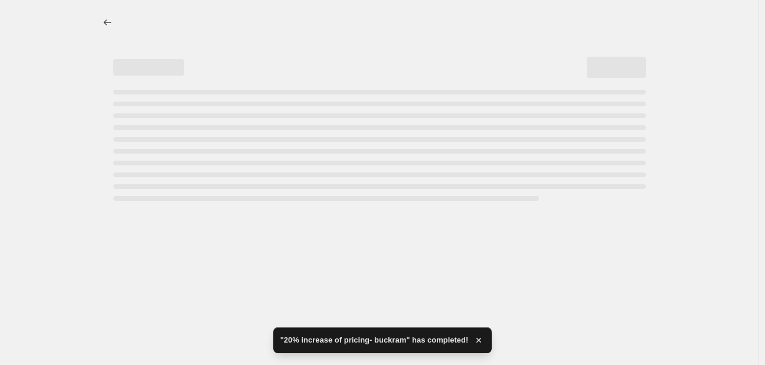
select select "percentage"
select select "collection"
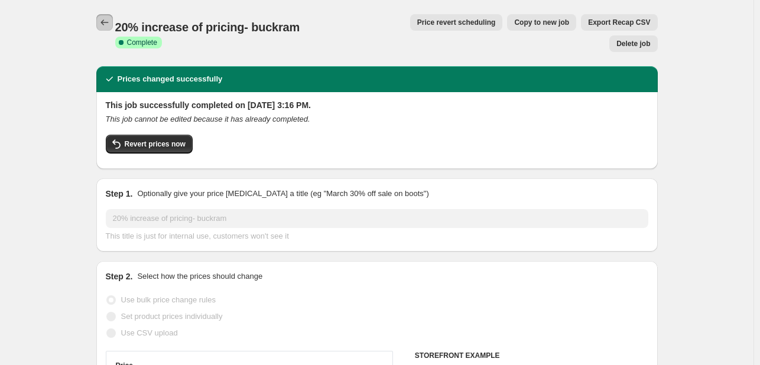
click at [106, 22] on icon "Price change jobs" at bounding box center [105, 23] width 12 height 12
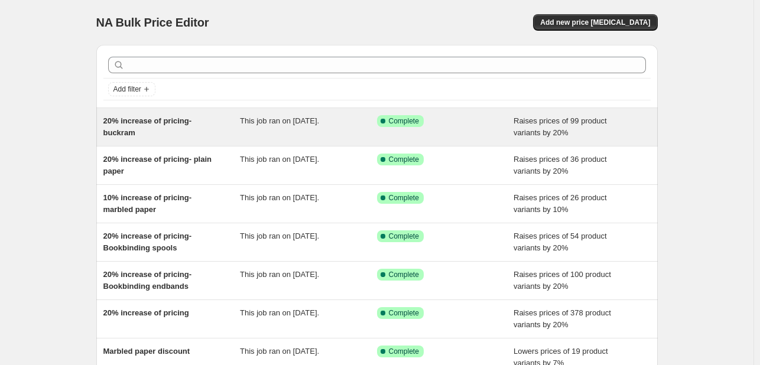
click at [547, 115] on div "Raises prices of 99 product variants by 20%" at bounding box center [581, 127] width 137 height 24
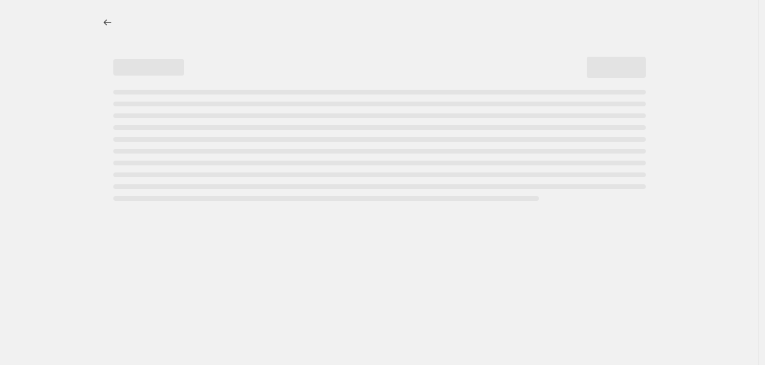
select select "percentage"
select select "collection"
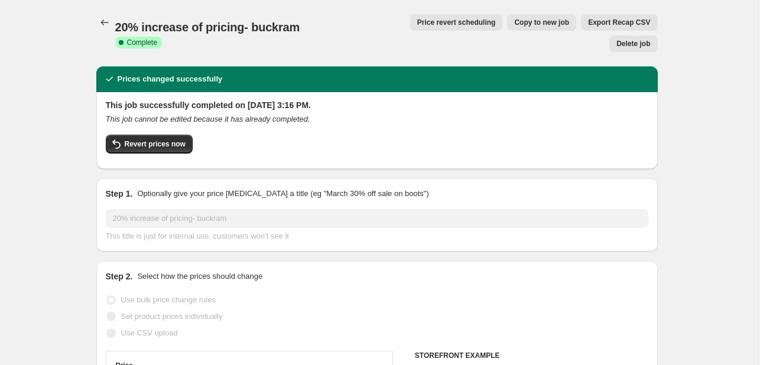
click at [514, 18] on span "Copy to new job" at bounding box center [541, 22] width 55 height 9
select select "percentage"
select select "collection"
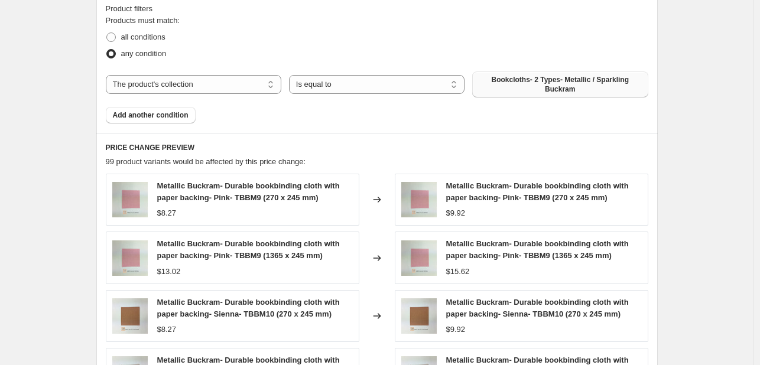
scroll to position [664, 0]
click at [523, 92] on span "Bookcloths- 2 Types- Metallic / Sparkling Buckram" at bounding box center [559, 83] width 161 height 19
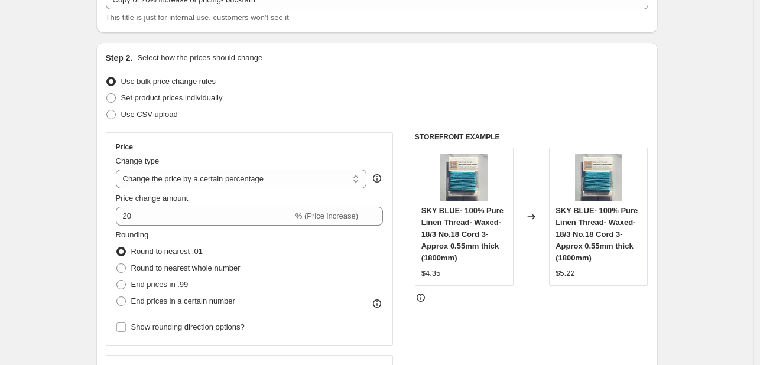
scroll to position [0, 0]
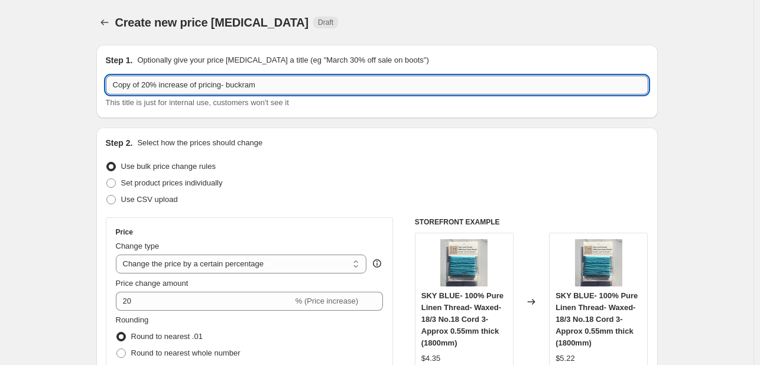
click at [145, 86] on input "Copy of 20% increase of pricing- buckram" at bounding box center [377, 85] width 542 height 19
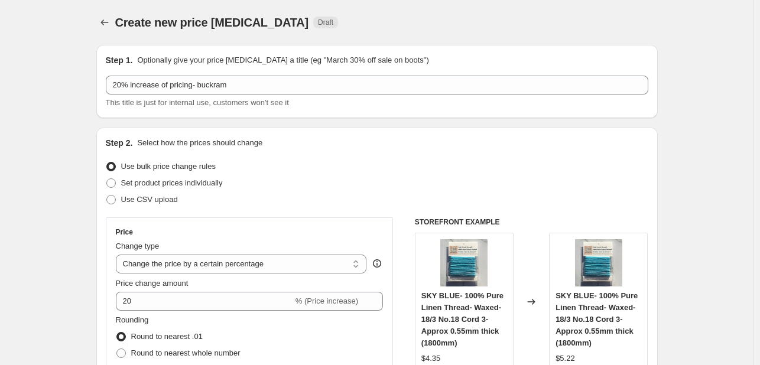
click at [240, 95] on div "20% increase of pricing- buckram This title is just for internal use, customers…" at bounding box center [377, 92] width 542 height 33
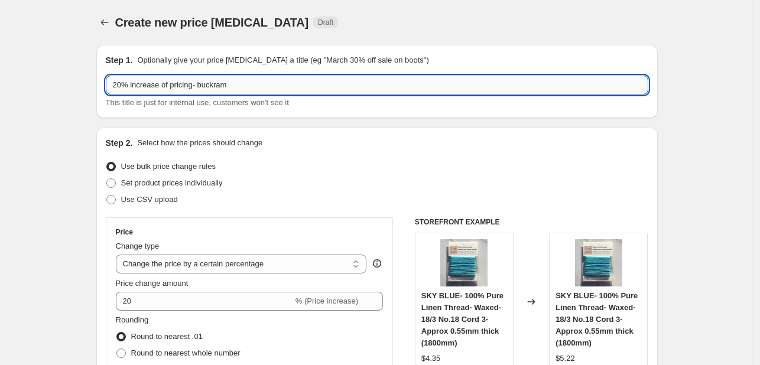
click at [248, 84] on input "20% increase of pricing- buckram" at bounding box center [377, 85] width 542 height 19
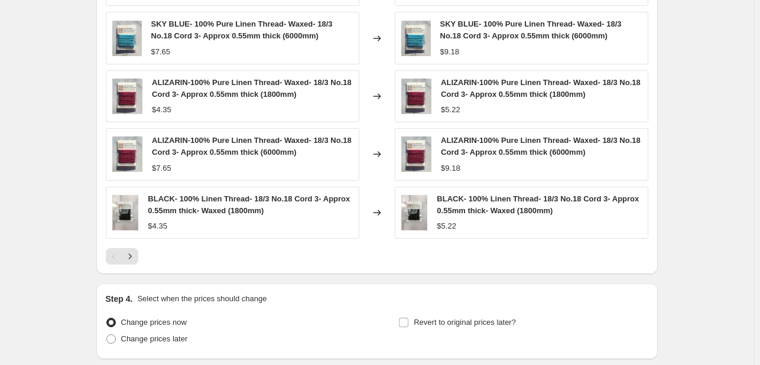
scroll to position [966, 0]
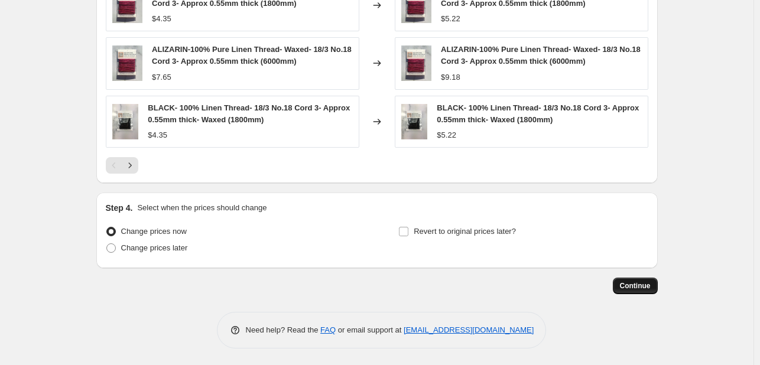
type input "20% increase of pricing- Sewing thread pack"
click at [627, 286] on span "Continue" at bounding box center [635, 285] width 31 height 9
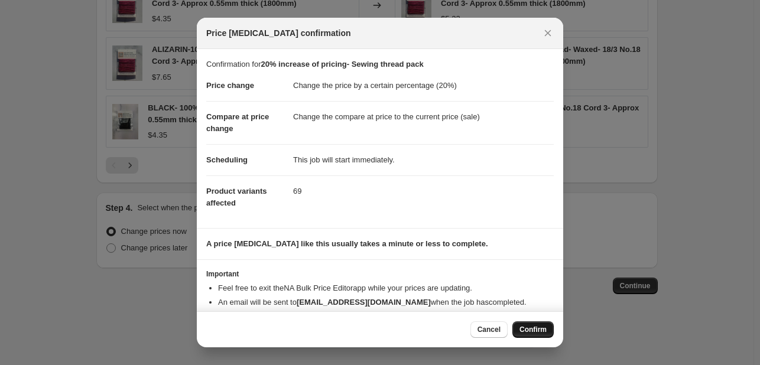
click at [518, 322] on button "Confirm" at bounding box center [532, 329] width 41 height 17
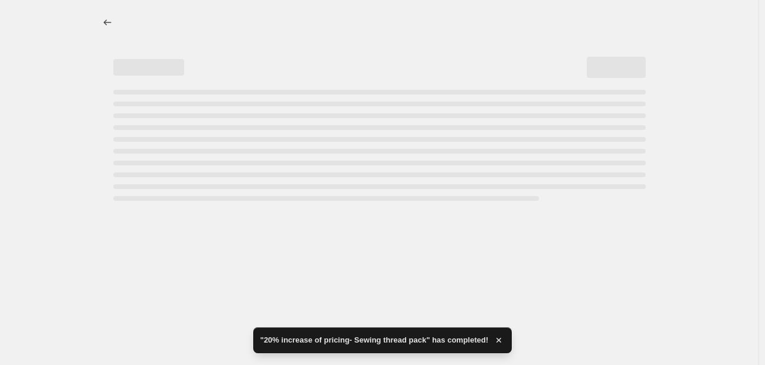
select select "percentage"
select select "collection"
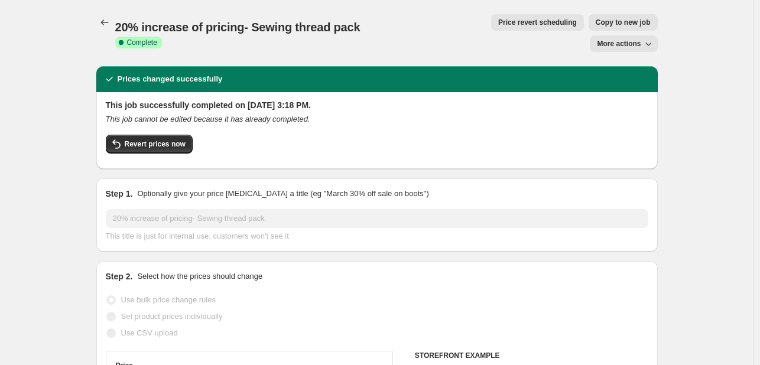
click at [624, 39] on span "More actions" at bounding box center [619, 43] width 44 height 9
click at [595, 27] on span "Copy to new job" at bounding box center [622, 22] width 55 height 9
select select "percentage"
select select "collection"
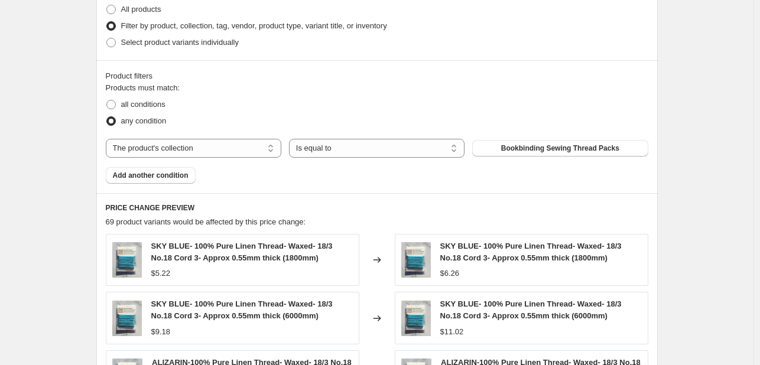
scroll to position [581, 0]
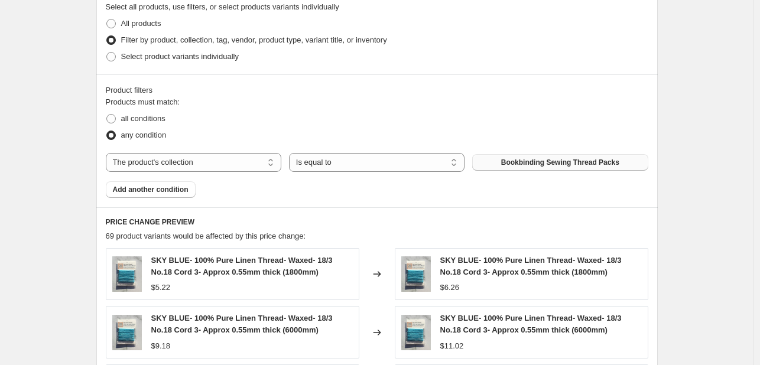
click at [535, 168] on button "Bookbinding Sewing Thread Packs" at bounding box center [559, 162] width 175 height 17
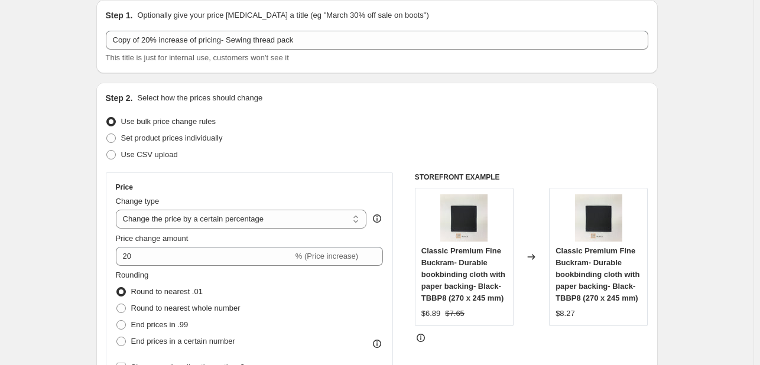
scroll to position [40, 0]
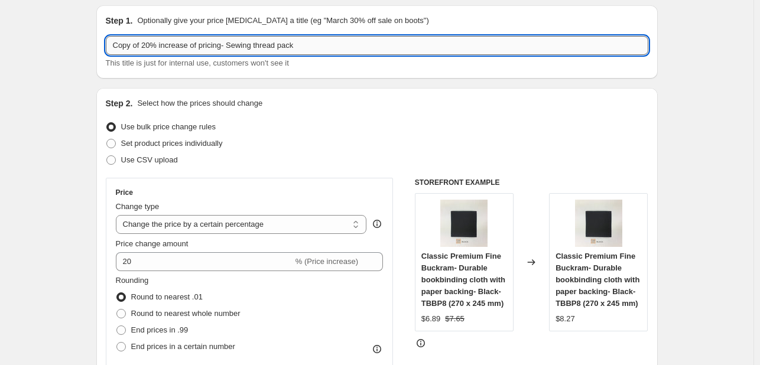
click at [143, 47] on input "Copy of 20% increase of pricing- Sewing thread pack" at bounding box center [377, 45] width 542 height 19
click at [294, 37] on input "20% increase of pricing- Sewing thread pack" at bounding box center [377, 45] width 542 height 19
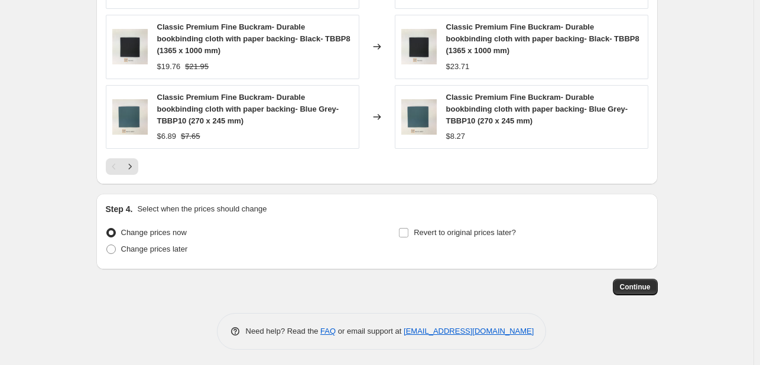
scroll to position [1032, 0]
type input "20% increase of pricing- all buckram"
click at [626, 289] on span "Continue" at bounding box center [635, 285] width 31 height 9
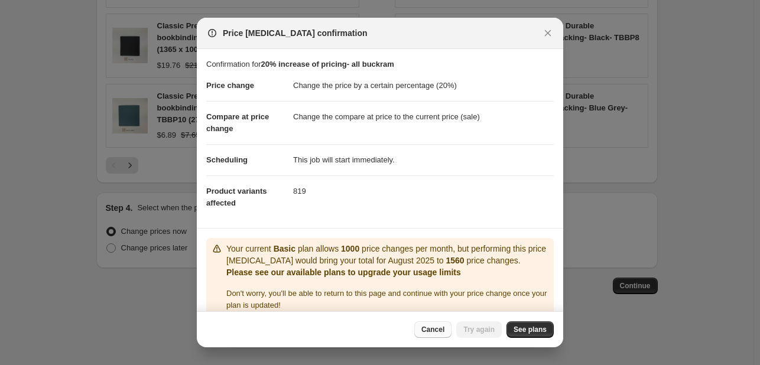
click at [426, 329] on button "Cancel" at bounding box center [432, 329] width 37 height 17
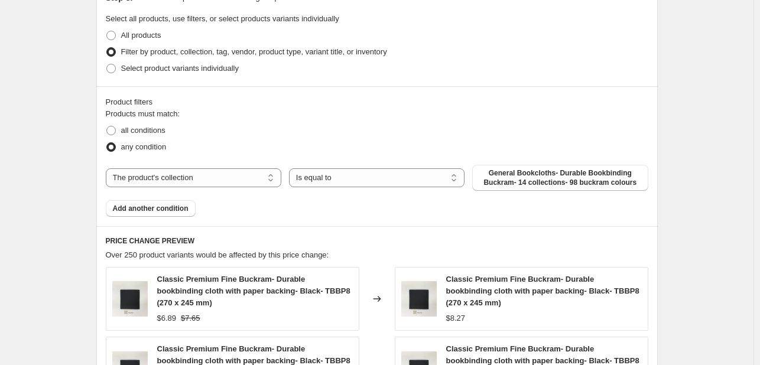
scroll to position [569, 0]
click at [519, 190] on button "General Bookcloths- Durable Bookbinding Buckram- 14 collections- 98 buckram col…" at bounding box center [559, 178] width 175 height 26
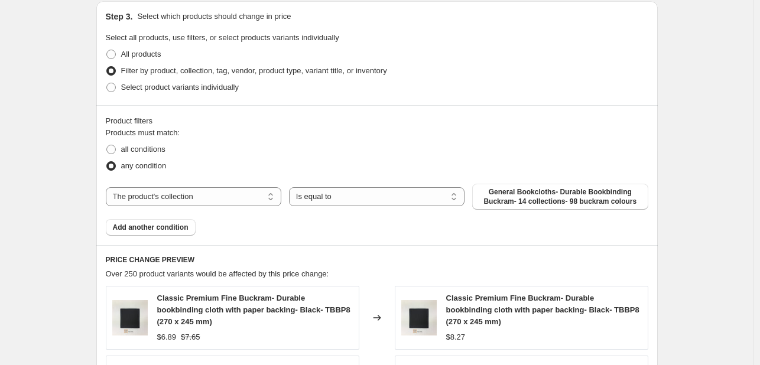
scroll to position [550, 0]
click at [224, 88] on span "Select product variants individually" at bounding box center [180, 87] width 118 height 9
click at [107, 84] on input "Select product variants individually" at bounding box center [106, 83] width 1 height 1
radio input "true"
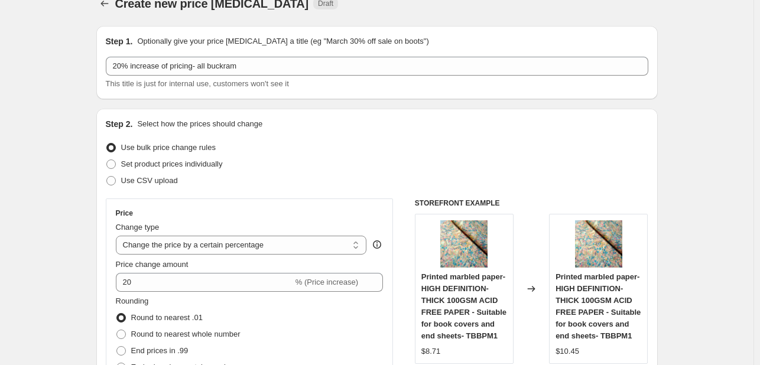
scroll to position [0, 0]
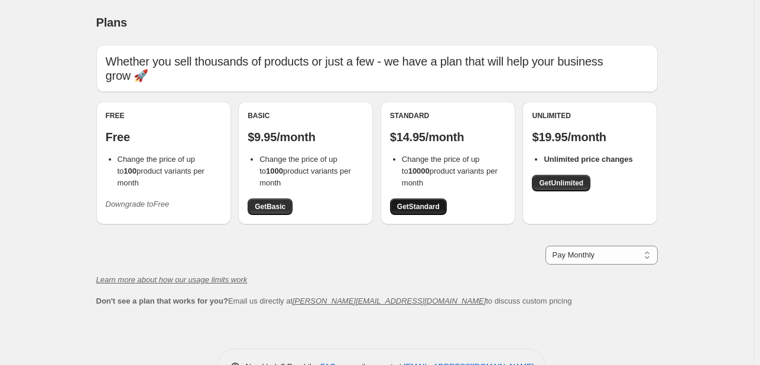
click at [429, 214] on link "Get Standard" at bounding box center [418, 206] width 57 height 17
